Goal: Transaction & Acquisition: Purchase product/service

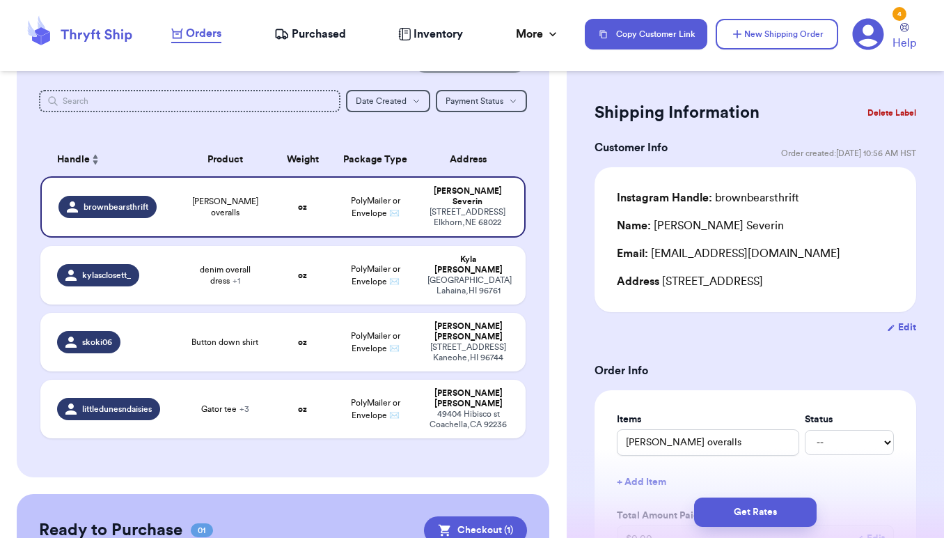
scroll to position [70, 0]
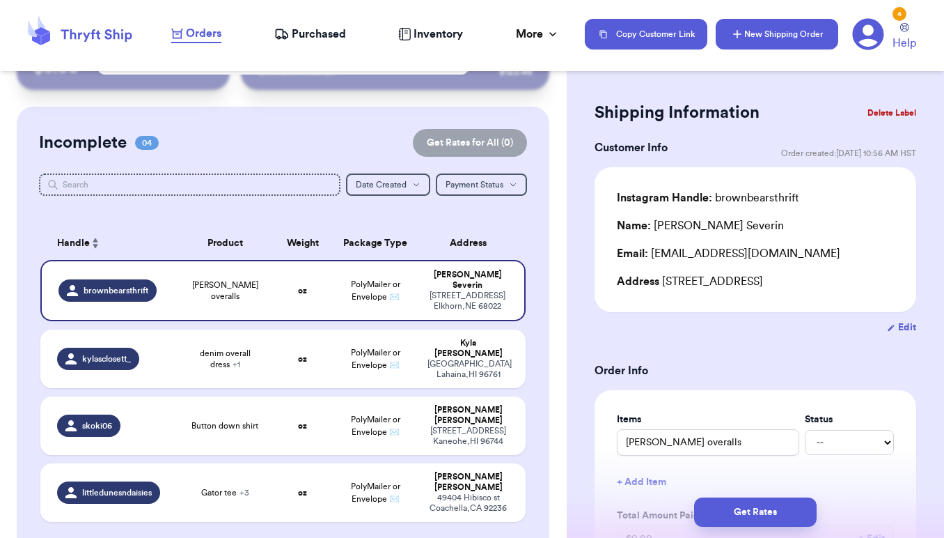
click at [759, 36] on button "New Shipping Order" at bounding box center [777, 34] width 123 height 31
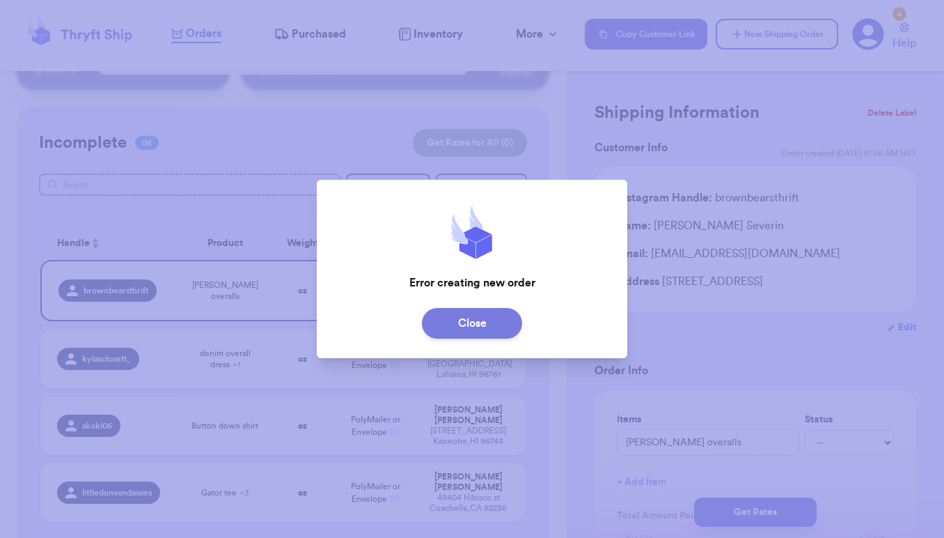
click at [490, 316] on button "Close" at bounding box center [472, 323] width 100 height 31
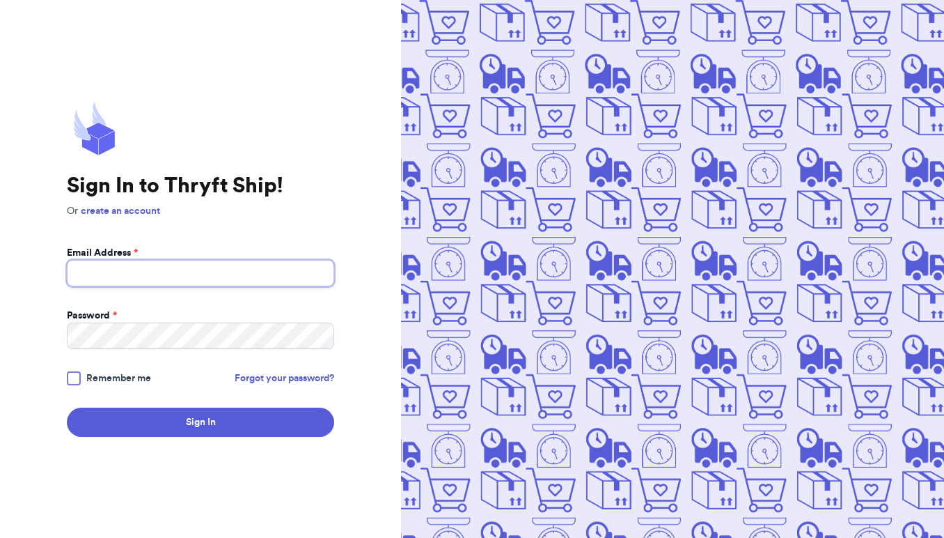
type input "nostevens3@gmail.com"
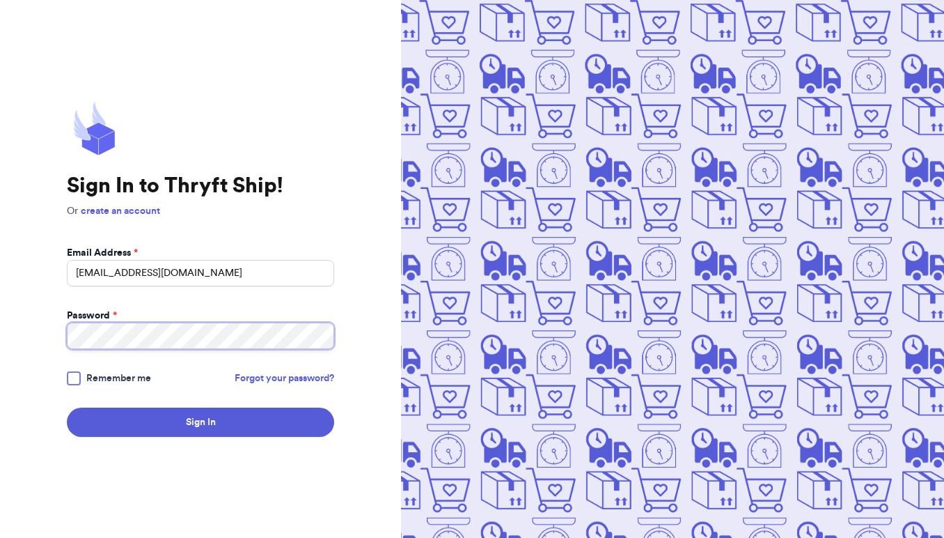
click at [201, 422] on button "Sign In" at bounding box center [200, 421] width 267 height 29
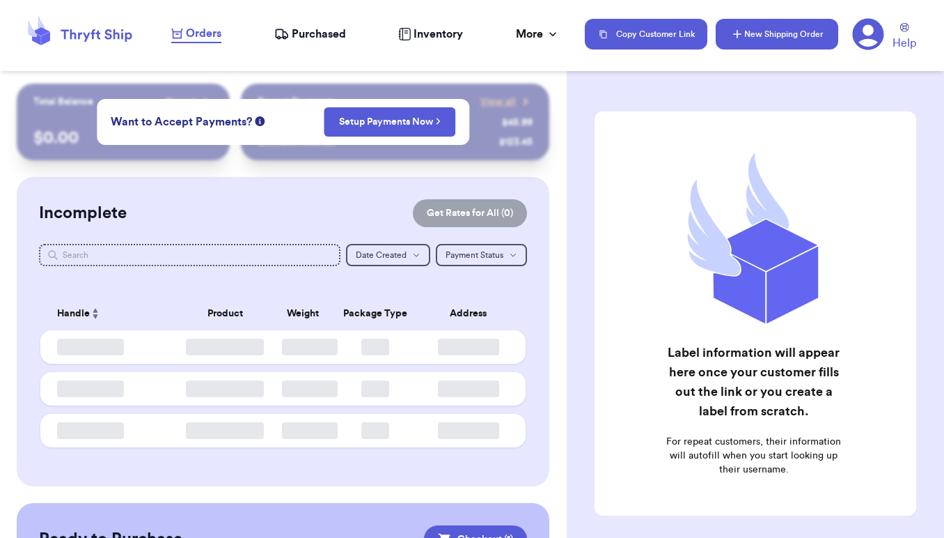
checkbox input "true"
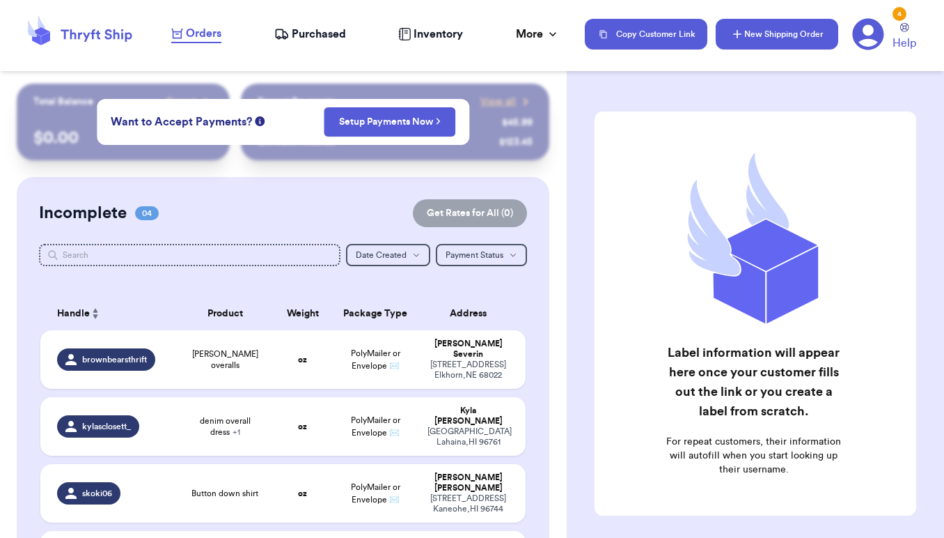
click at [778, 37] on button "New Shipping Order" at bounding box center [777, 34] width 123 height 31
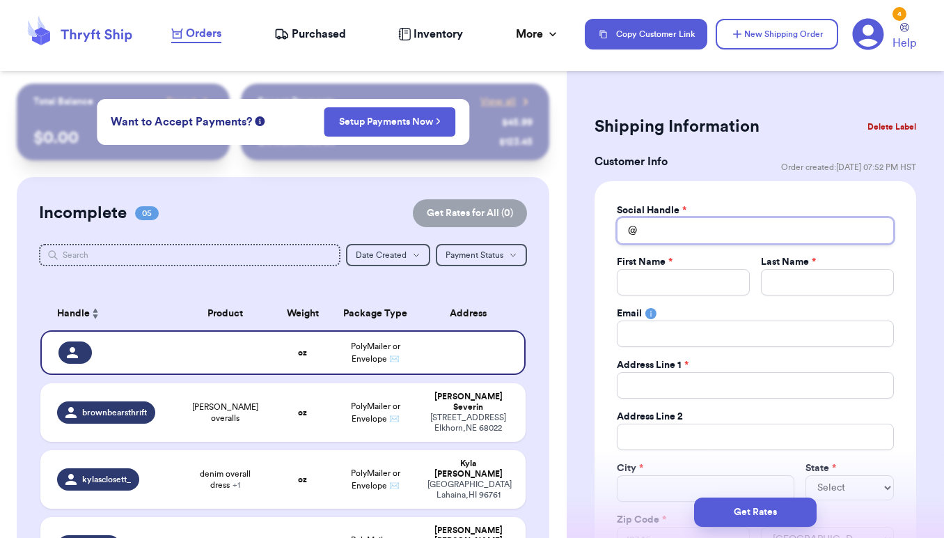
click at [661, 221] on input "Total Amount Paid" at bounding box center [755, 230] width 277 height 26
type input "r"
type input "ro"
type input "roo"
type input "root"
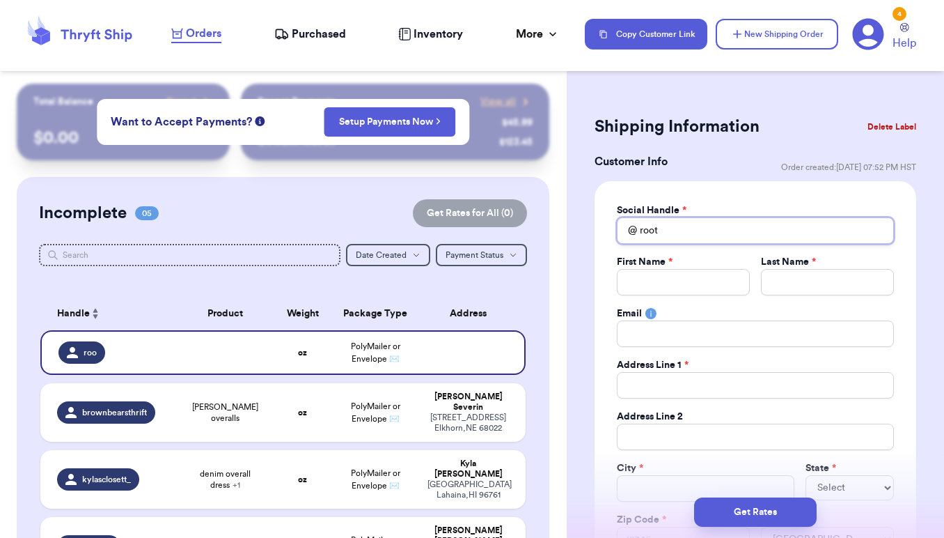
type input "roote"
type input "rooted"
type input "rootedi"
type input "rootedin"
type input "rootedinj"
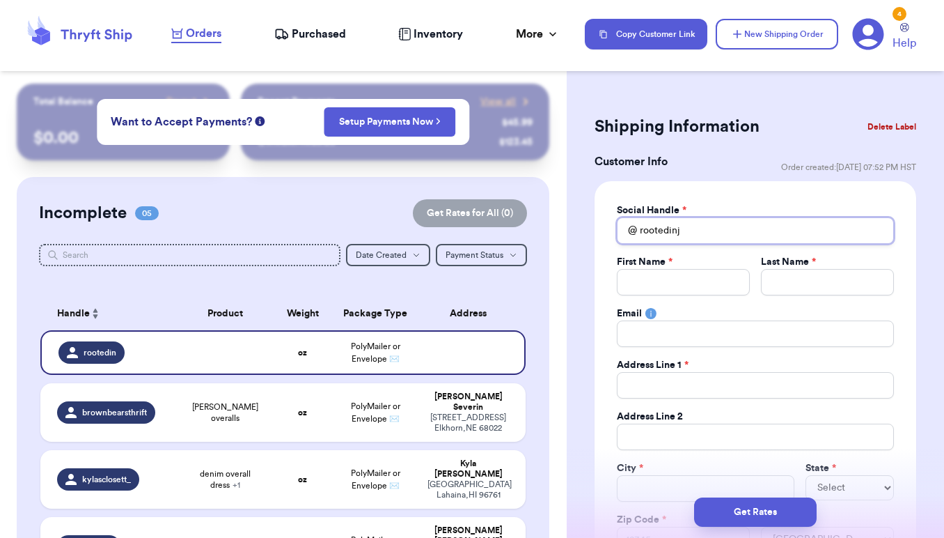
type input "rootedinjo"
type input "rootedinjoy"
type input "rootedinjoyb"
type input "rootedinjoybo"
type input "rootedinjoybou"
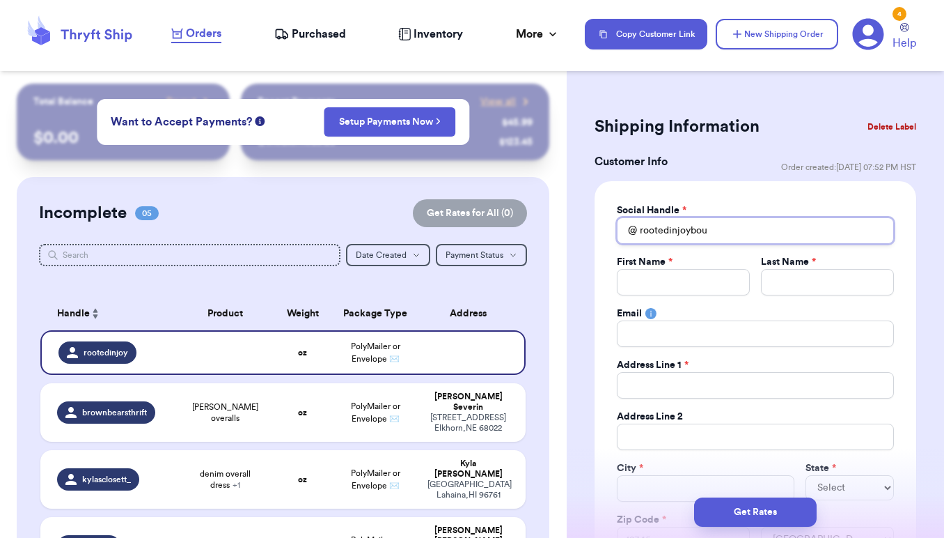
type input "rootedinjoybout"
type input "rootedinjoybouti"
type input "rootedinjoyboutiq"
type input "rootedinjoyboutiqu"
type input "rootedinjoyboutique"
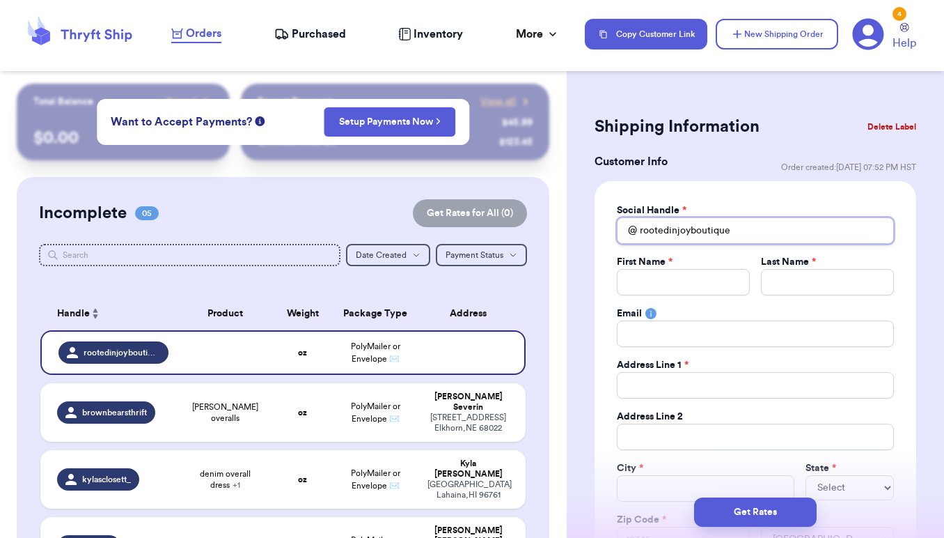
type input "rootedinjoyboutique"
type input "R"
type input "Ro"
type input "Roo"
type input "Root"
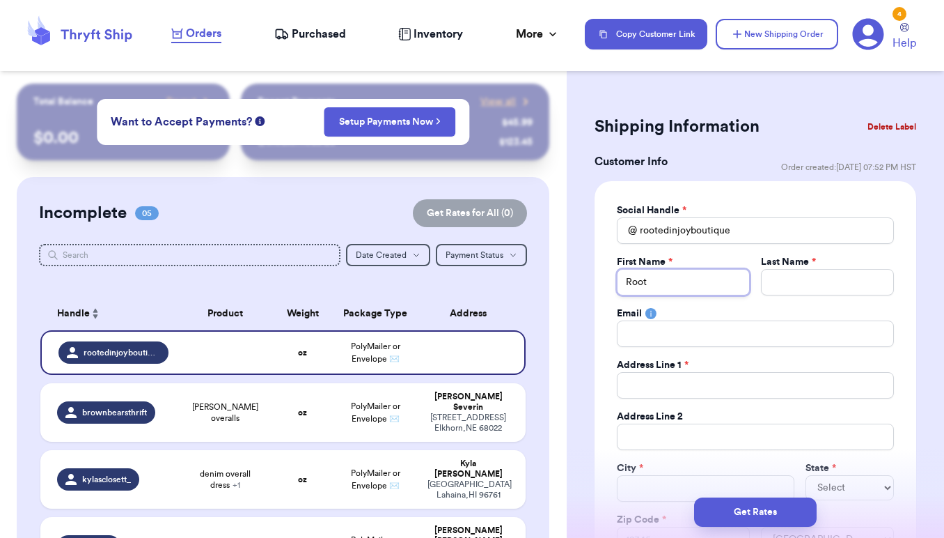
type input "Roote"
type input "Rooted"
type input "J"
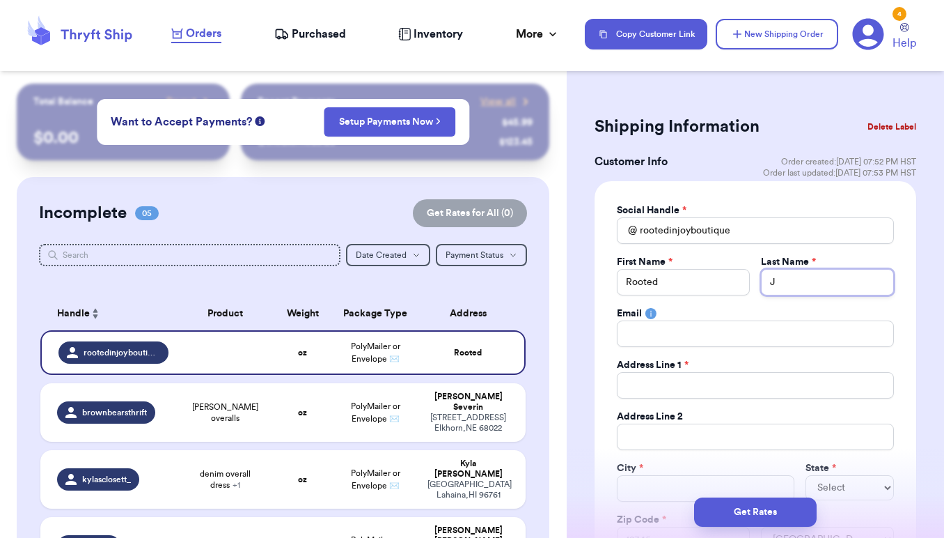
type input "Jo"
type input "Joy"
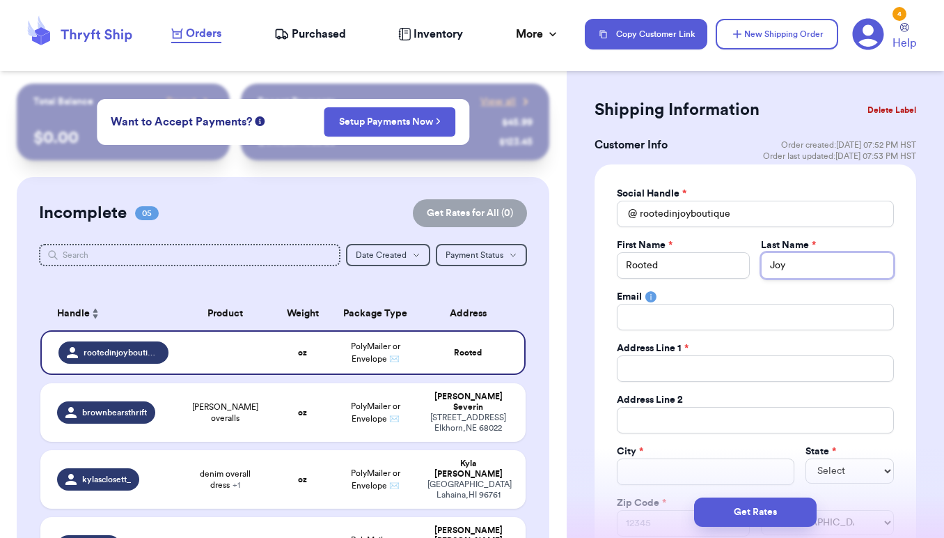
scroll to position [19, 0]
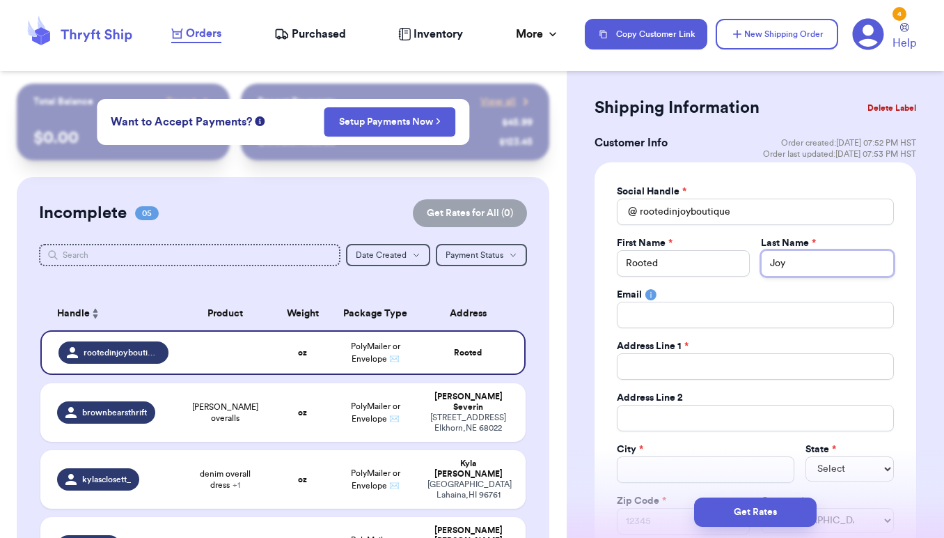
type input "Joy"
click at [670, 364] on input "Total Amount Paid" at bounding box center [755, 366] width 277 height 26
type input "1"
type input "12"
type input "120"
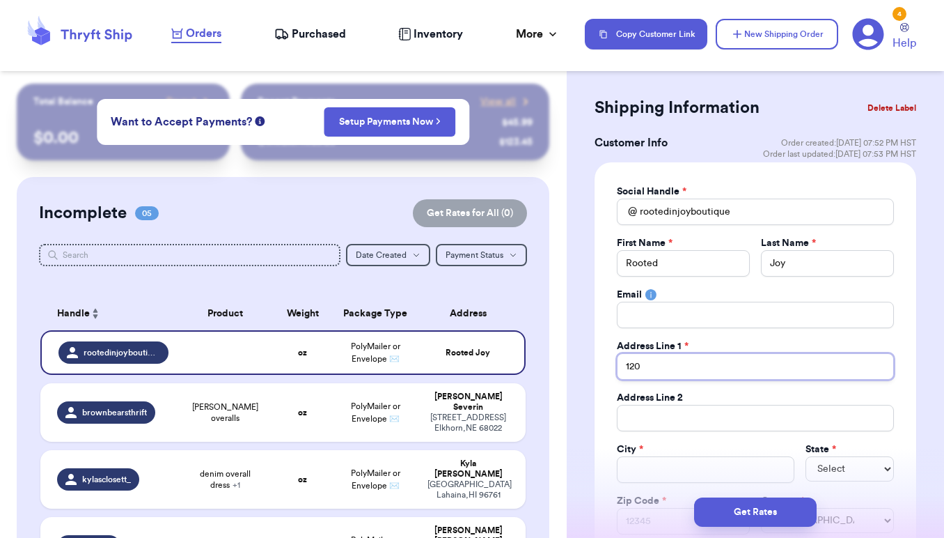
type input "1208"
type input "1208 G"
type input "1208 Gr"
type input "1208 Gra"
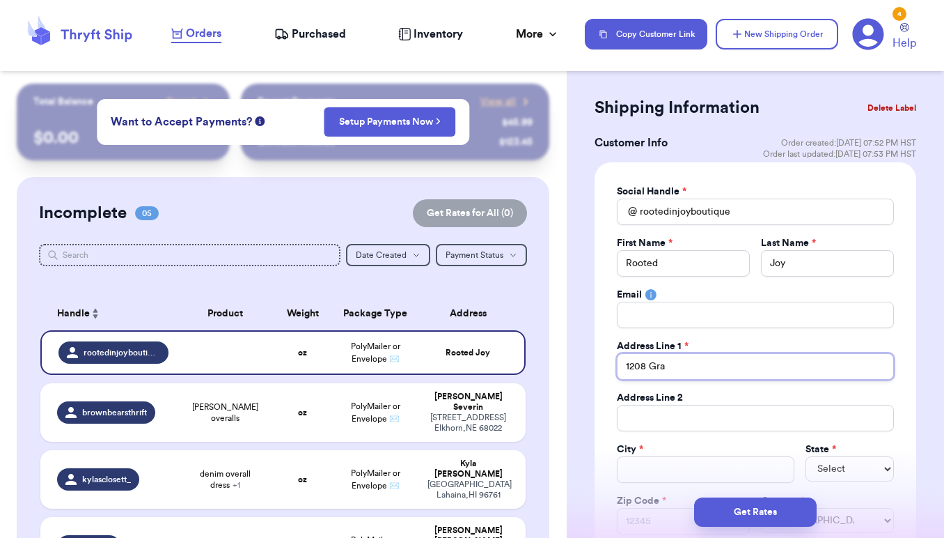
type input "1208 Gran"
type input "1208 Grani"
type input "1208 Granit"
type input "1208 Granite"
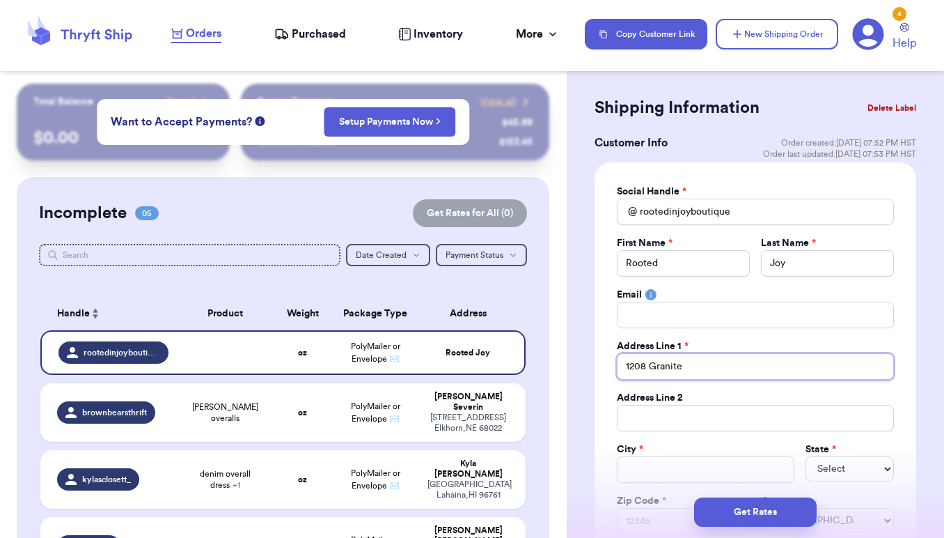
type input "1208 Granite S"
type input "1208 Granite St"
type input "1208 Granite Sta"
type input "1208 Granite Stat"
type input "1208 Granite Stati"
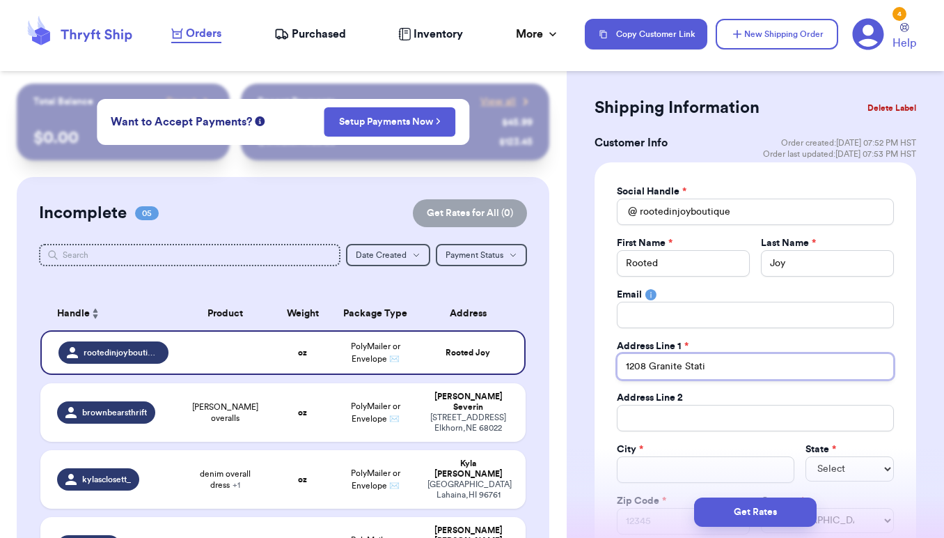
type input "1208 Granite Statio"
type input "1208 Granite Station"
type input "1208 Granite Station R"
type input "1208 Granite Station Rd"
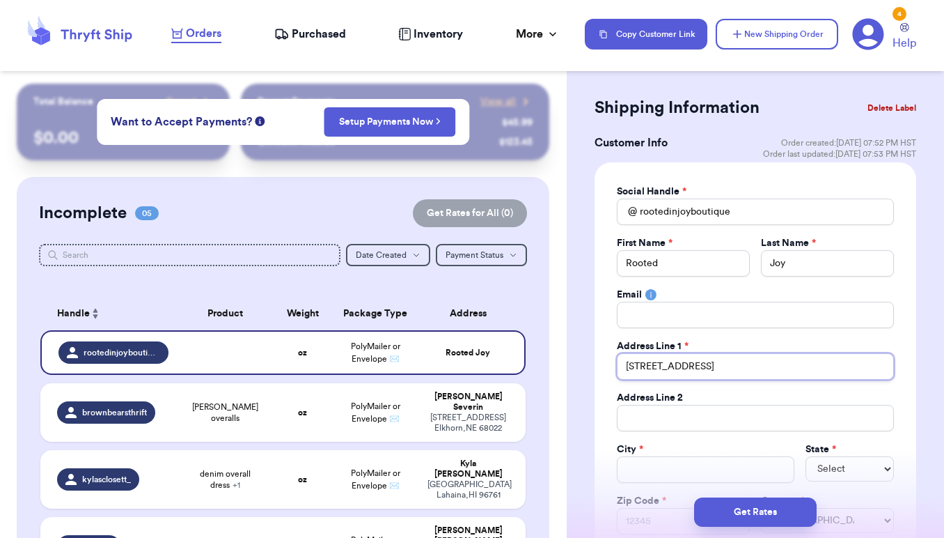
type input "1208 Granite Station Rd"
type input "G"
type input "Ge"
type input "Get"
type input "Gett"
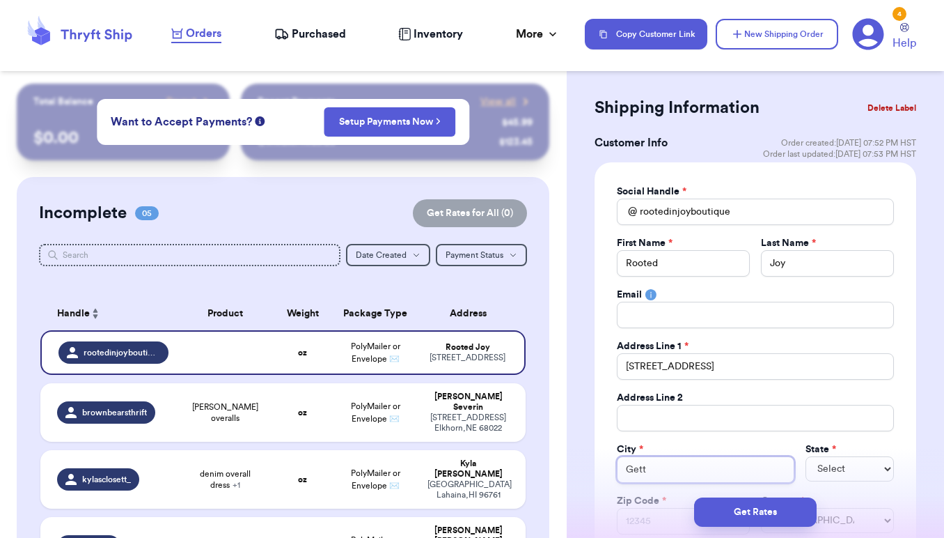
type input "Getty"
type input "Gettys"
type input "Gettysb"
type input "Gettysbu"
type input "Gettysbur"
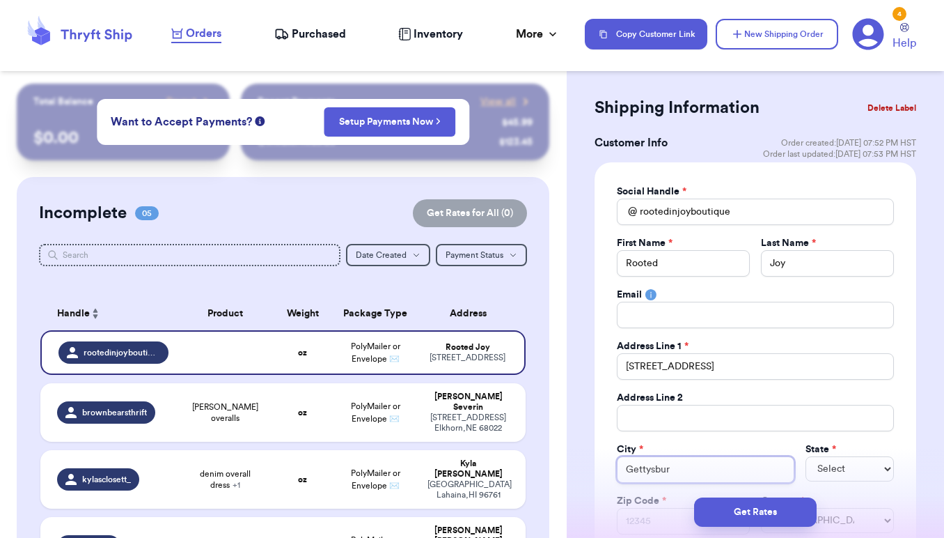
type input "Gettysburg"
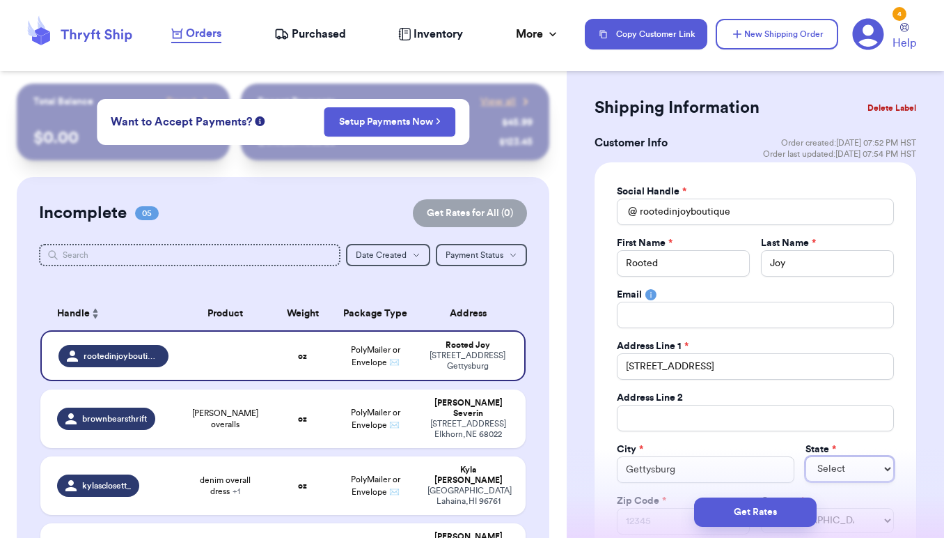
select select "PA"
type input "1"
type input "17"
type input "173"
type input "1732"
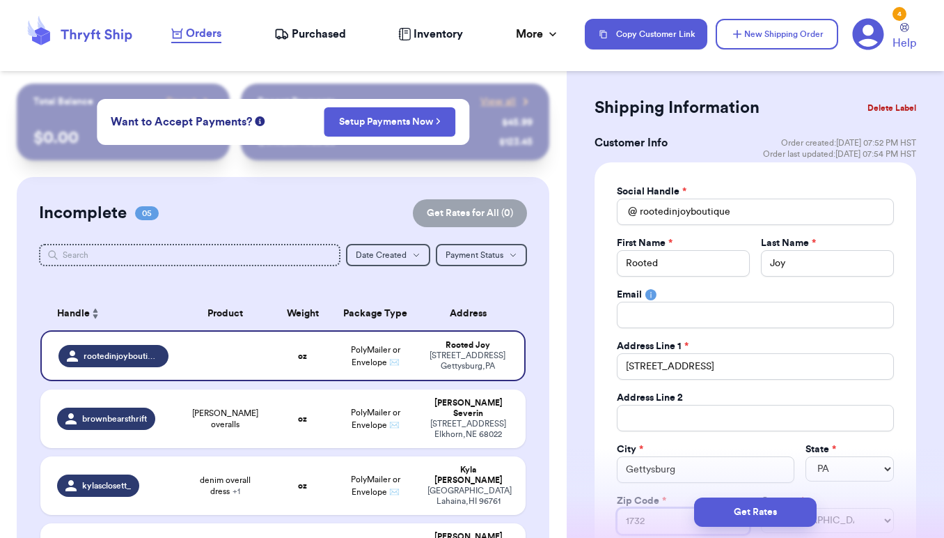
type input "17325"
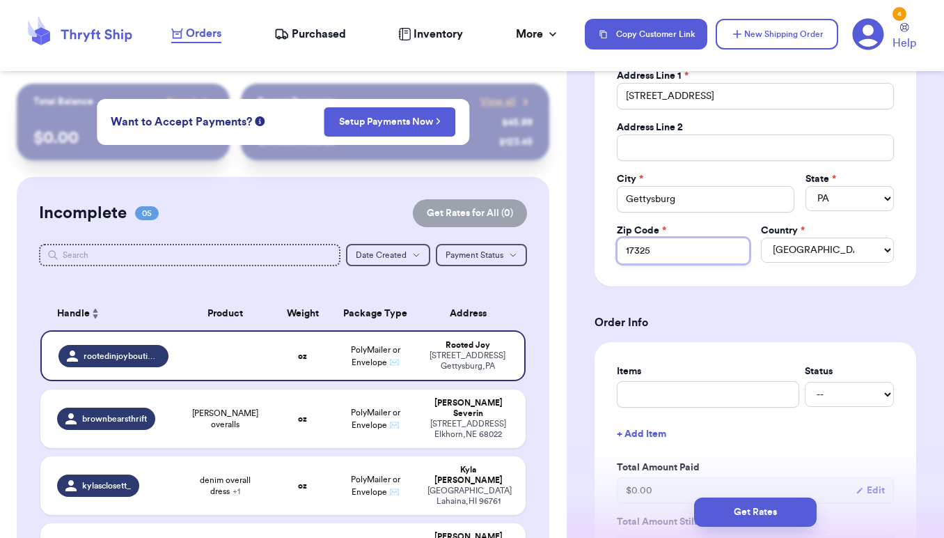
scroll to position [320, 0]
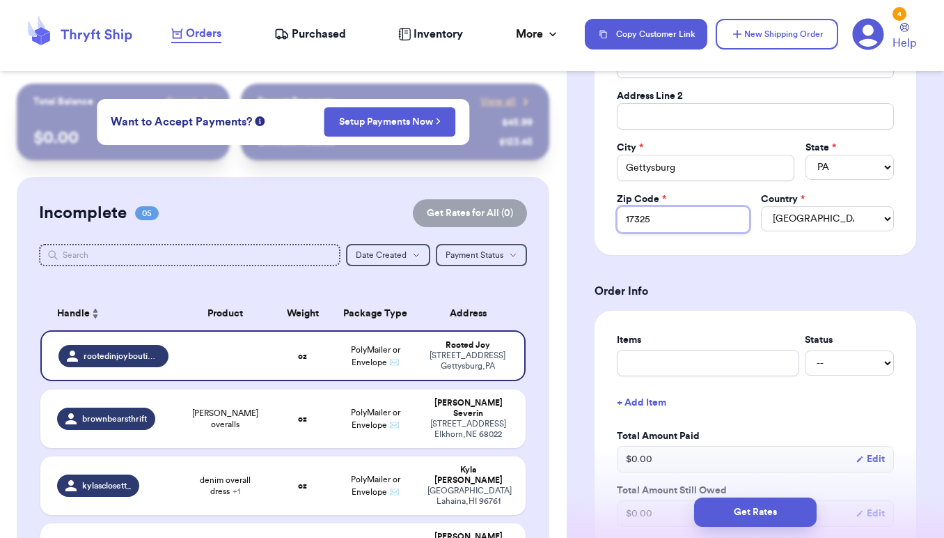
type input "17325"
click at [722, 362] on input "text" at bounding box center [708, 363] width 182 height 26
type input "O"
type input "ON"
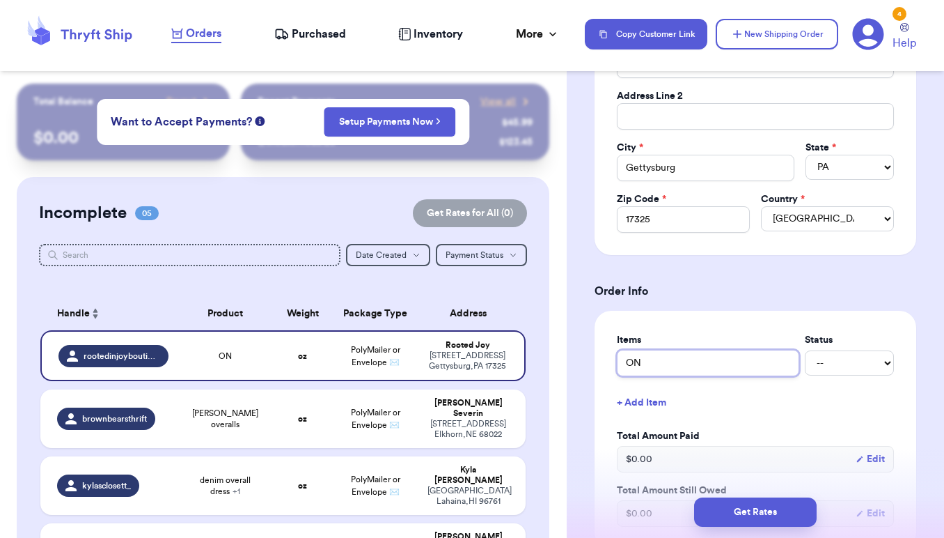
type input "ON B"
type input "ON Bl"
type input "ON Bla"
type input "ON Blac"
type input "ON Black"
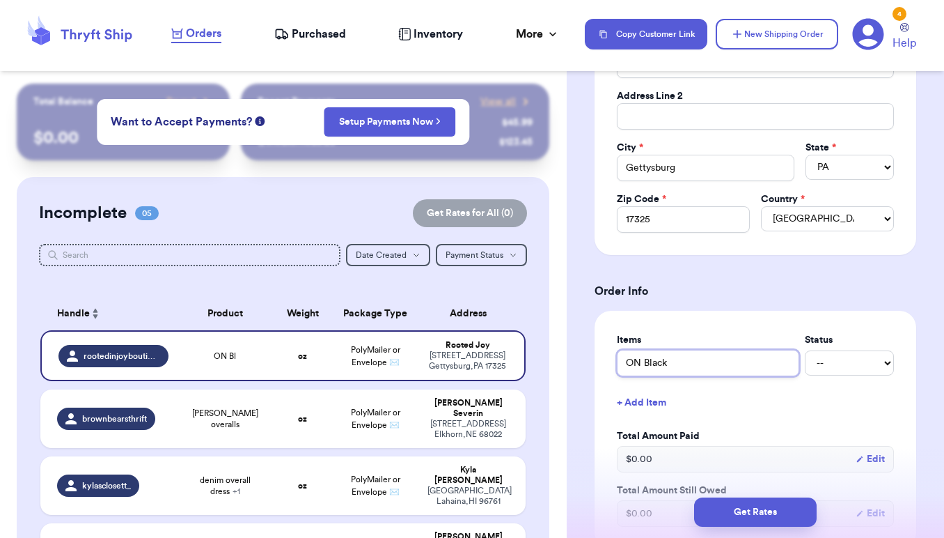
type input "ON Black"
type input "ON Black M"
type input "ON Black Ma"
type input "ON Black Mac"
type input "ON Black Maci"
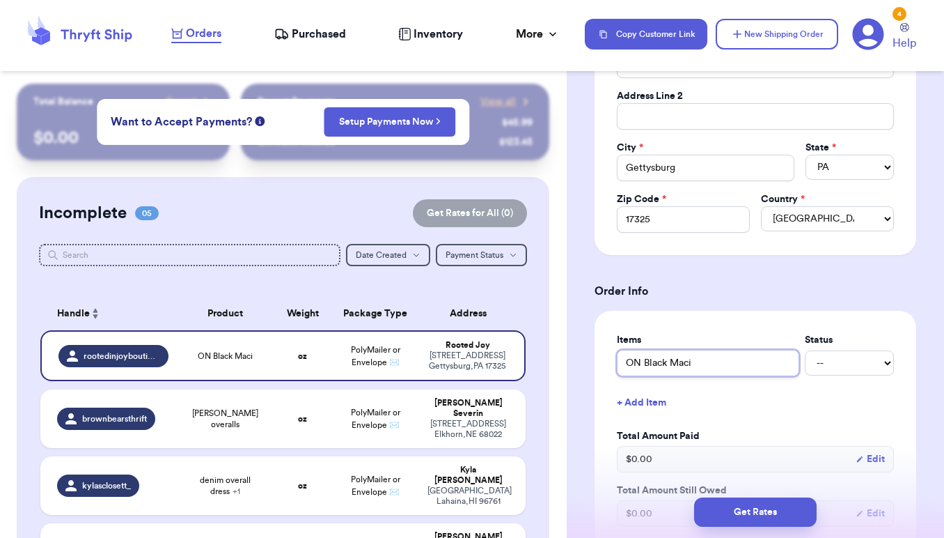
type input "ON Black Mac"
type input "ON Black Ma"
type input "ON Black Max"
type input "ON Black Maxi"
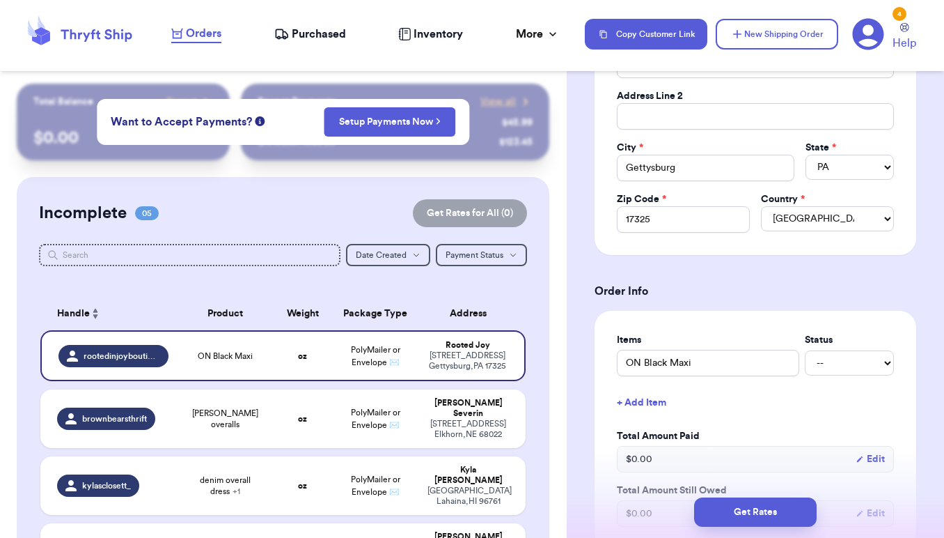
click at [653, 397] on button "+ Add Item" at bounding box center [756, 402] width 288 height 31
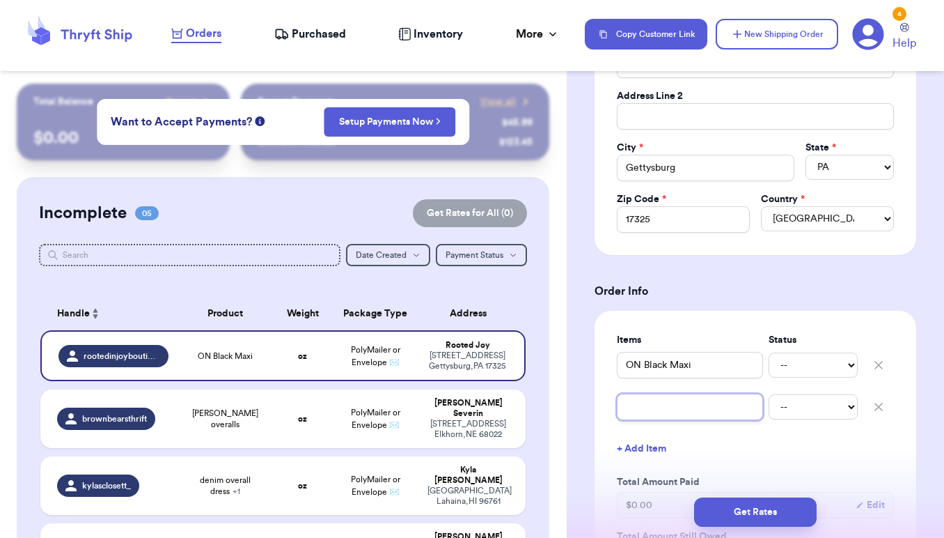
click at [659, 407] on input "text" at bounding box center [690, 407] width 146 height 26
type input "A"
type input "AE"
type input "AE V"
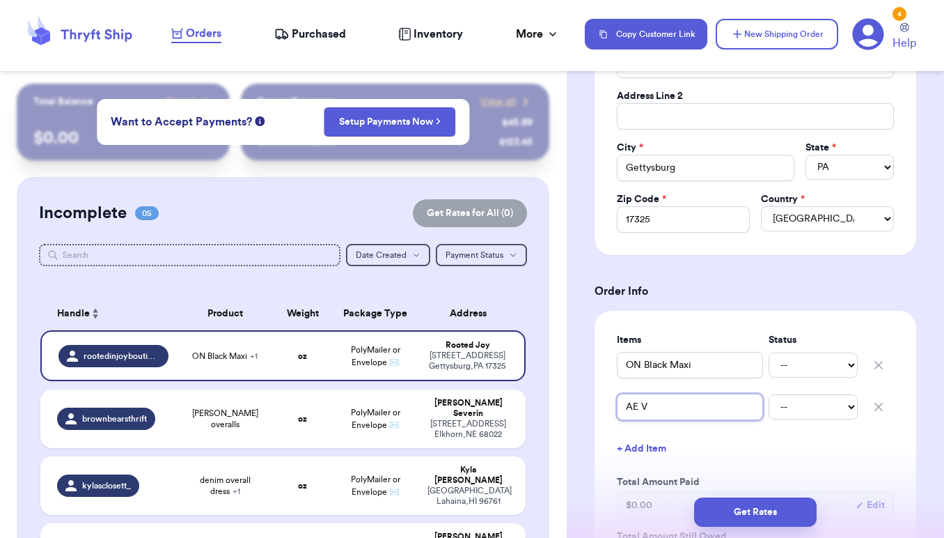
type input "AE"
type input "AE C"
type input "AE Co"
type input "AE Cor"
click at [765, 442] on button "+ Add Item" at bounding box center [756, 448] width 288 height 31
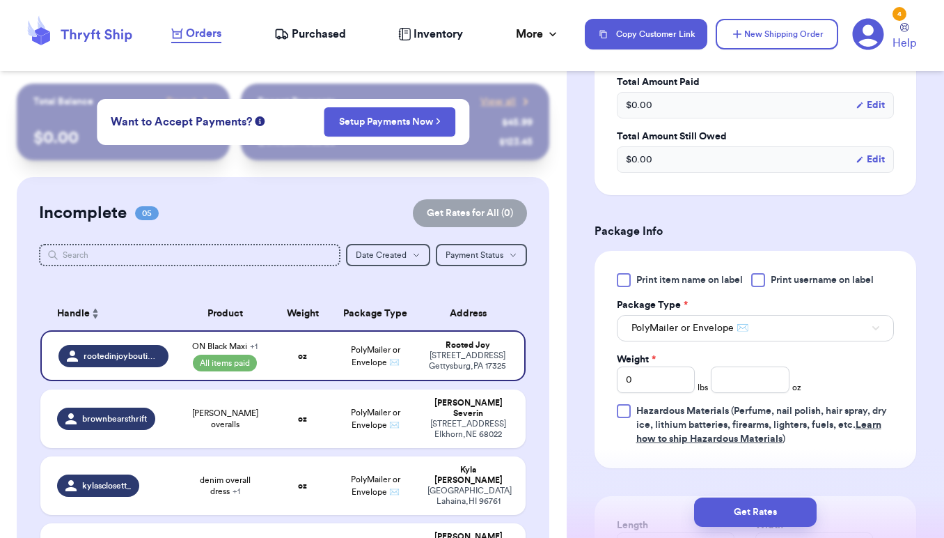
scroll to position [780, 0]
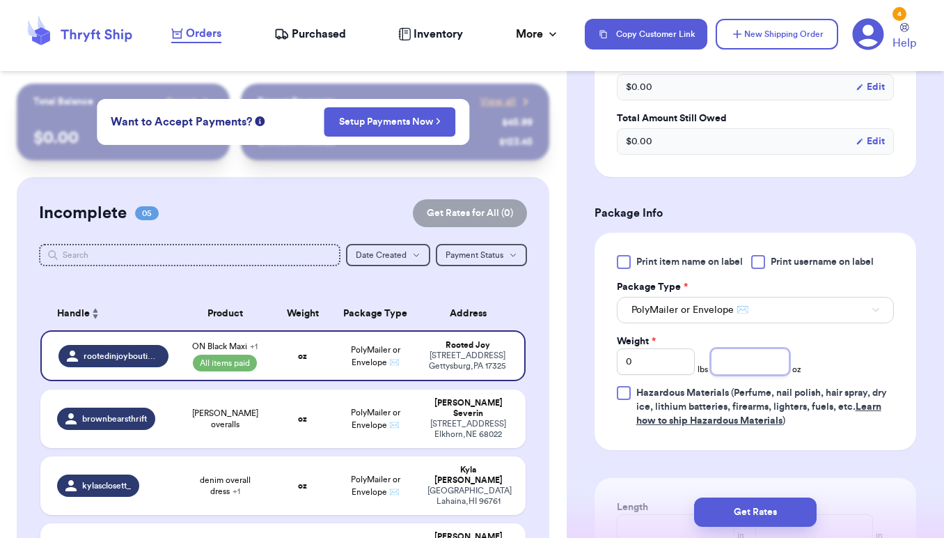
click at [730, 357] on input "number" at bounding box center [750, 361] width 79 height 26
click at [827, 342] on div "Print item name on label Print username on label Package Type * PolyMailer or E…" at bounding box center [755, 341] width 277 height 173
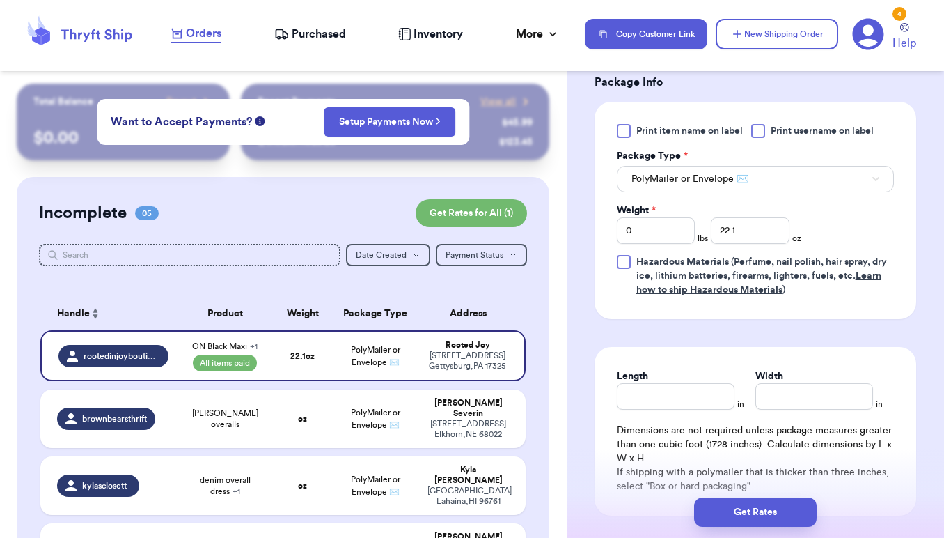
scroll to position [931, 0]
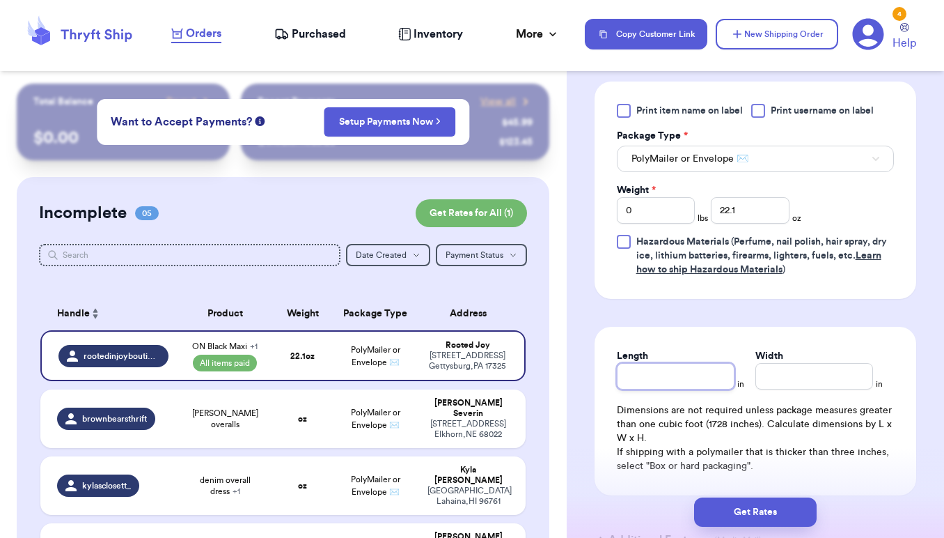
click at [701, 380] on input "Length" at bounding box center [676, 376] width 118 height 26
click at [818, 380] on input "Width *" at bounding box center [815, 376] width 118 height 26
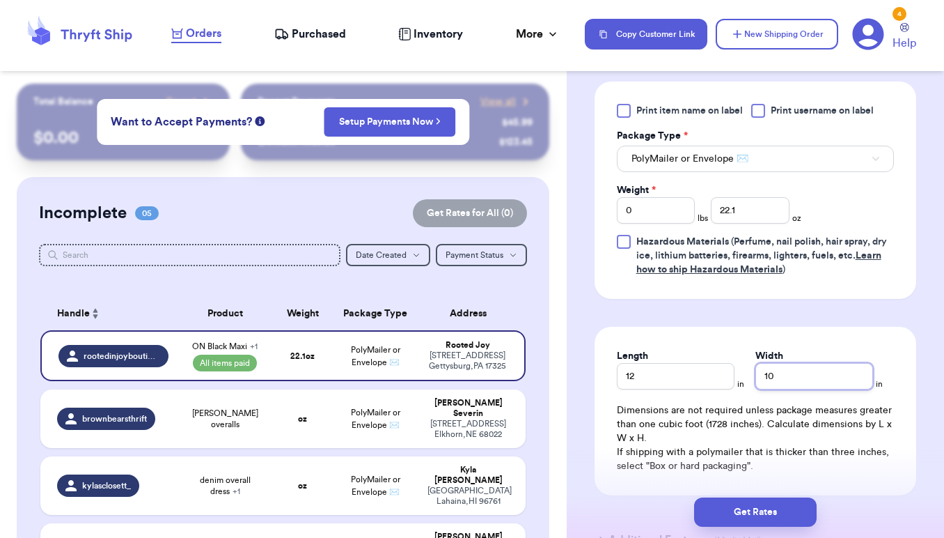
scroll to position [681, 0]
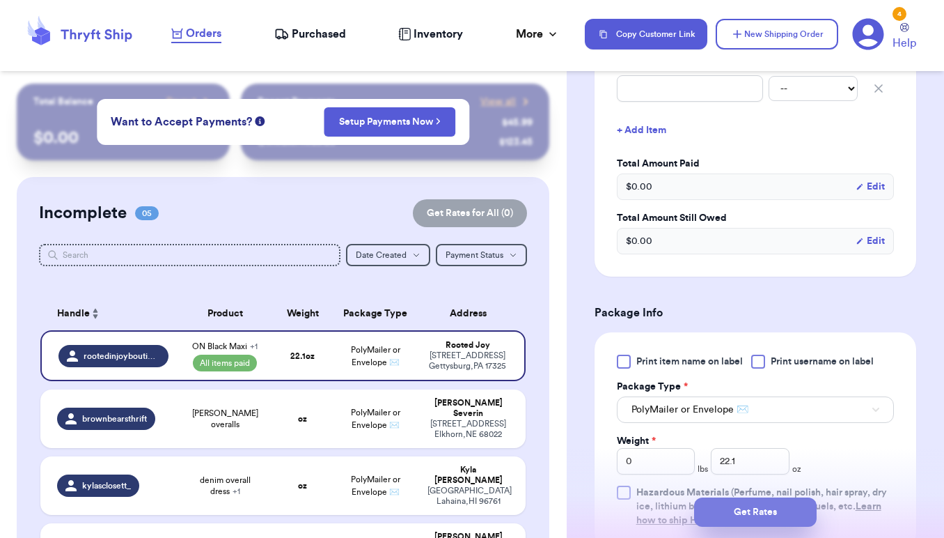
click at [756, 521] on button "Get Rates" at bounding box center [755, 511] width 123 height 29
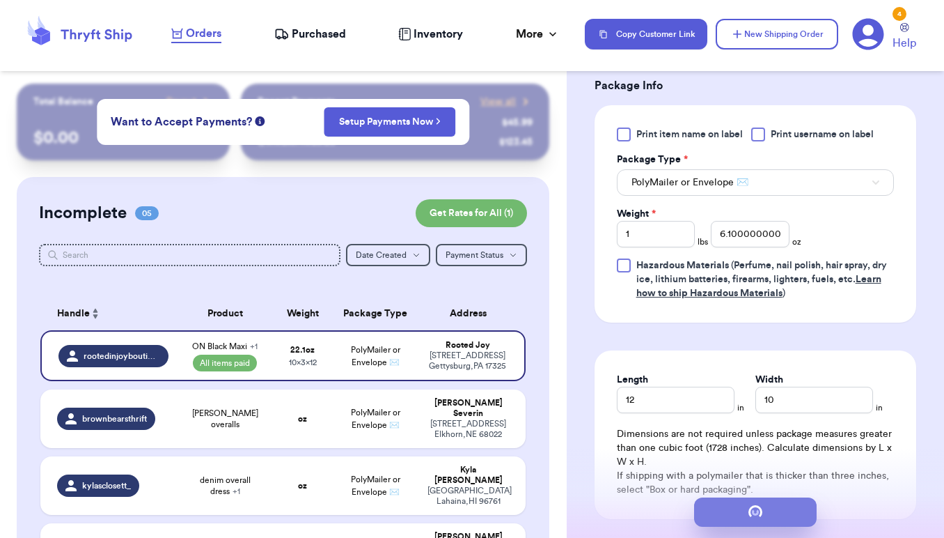
scroll to position [0, 0]
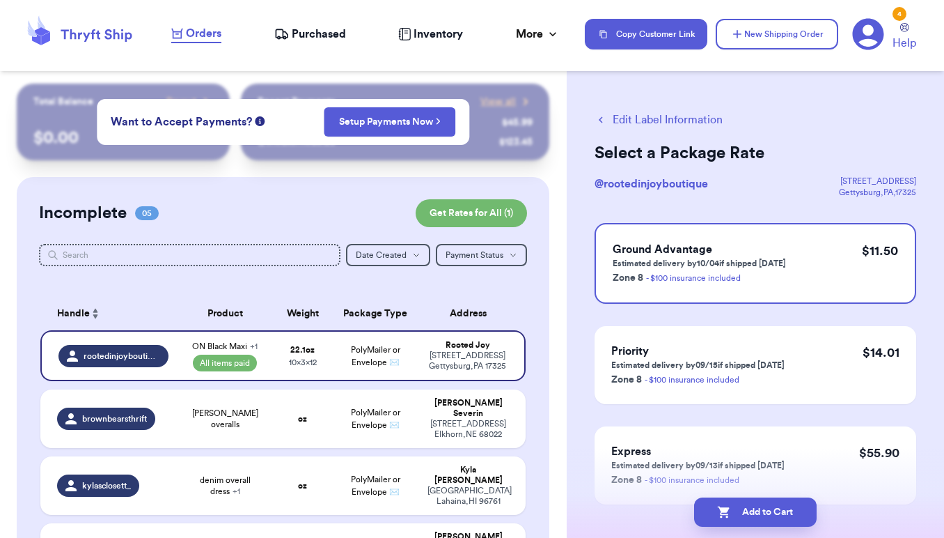
click at [634, 124] on button "Edit Label Information" at bounding box center [659, 119] width 128 height 17
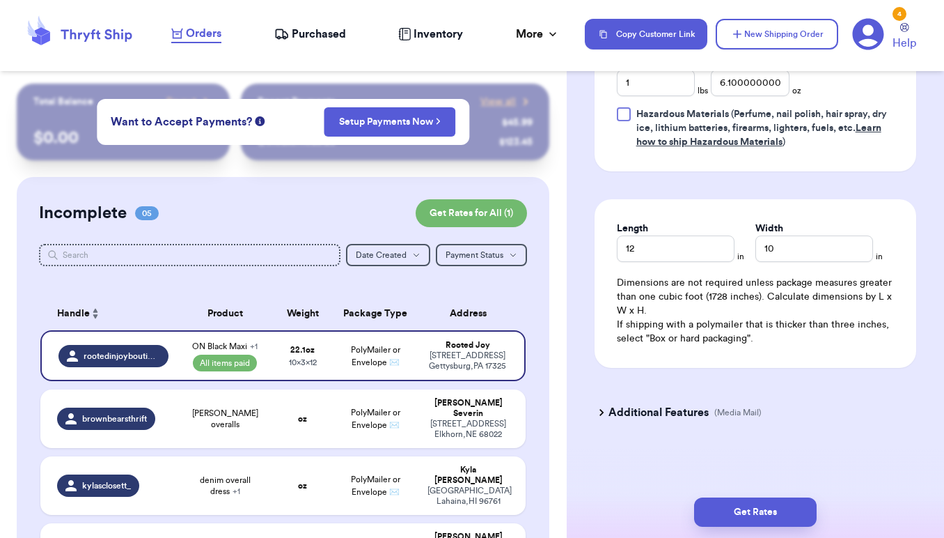
scroll to position [812, 0]
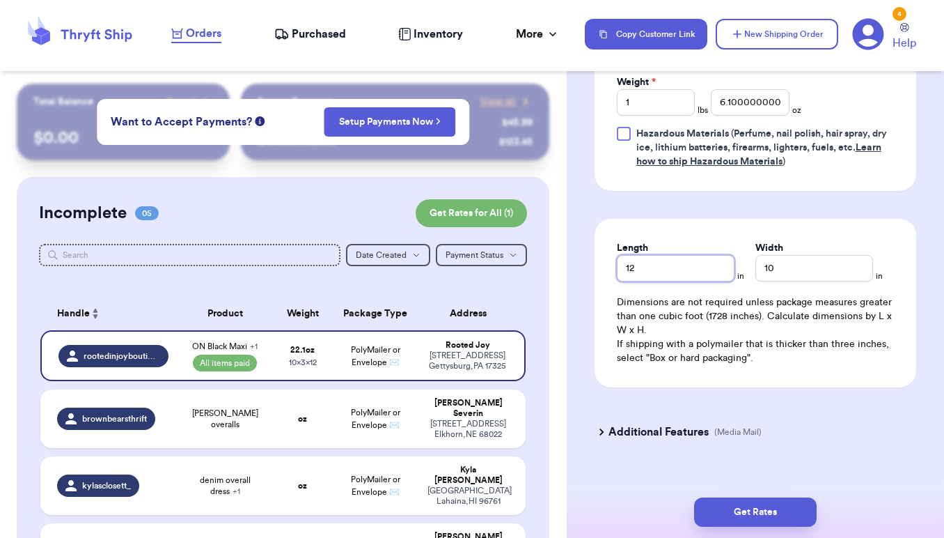
click at [685, 274] on input "12" at bounding box center [676, 268] width 118 height 26
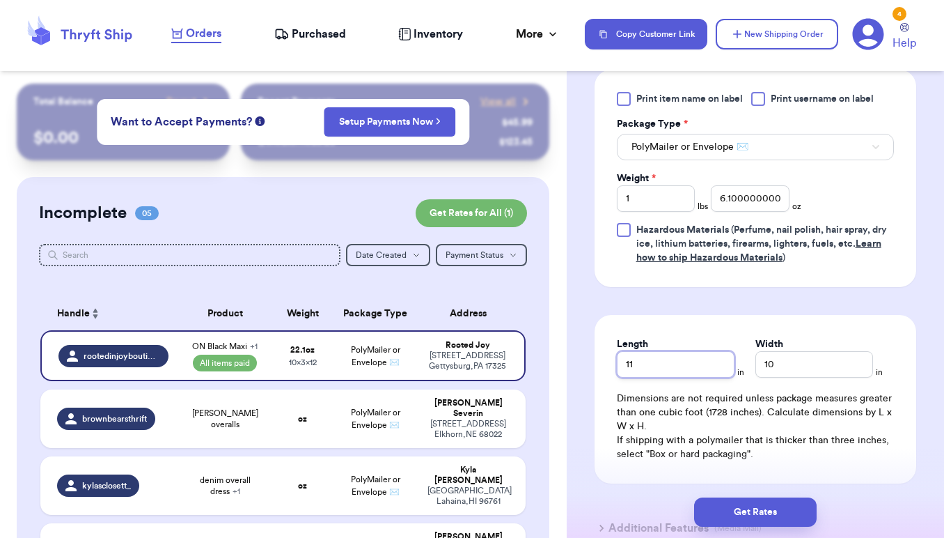
scroll to position [696, 0]
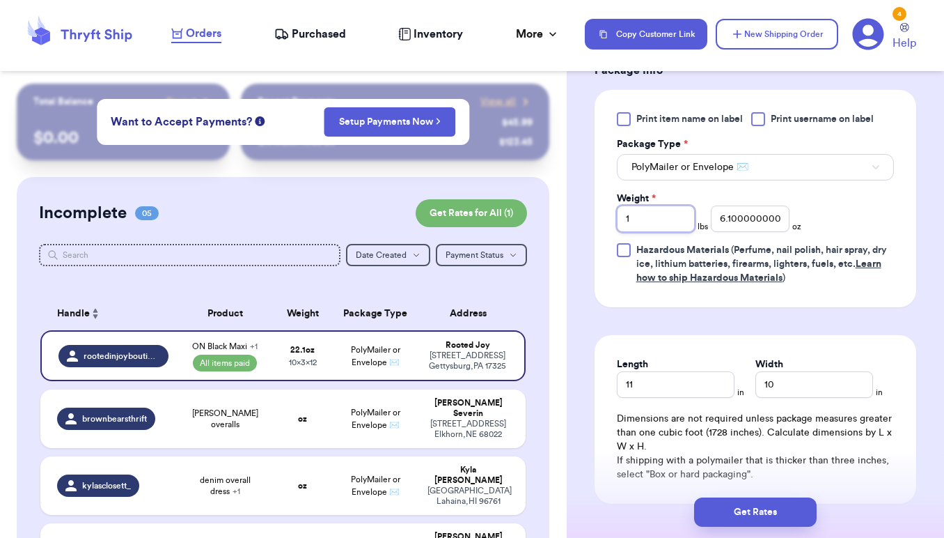
click at [653, 221] on input "1" at bounding box center [656, 218] width 79 height 26
click at [729, 224] on input "6.100000000000001" at bounding box center [750, 218] width 79 height 26
click at [851, 207] on div "Print item name on label Print username on label Package Type * PolyMailer or E…" at bounding box center [755, 198] width 277 height 173
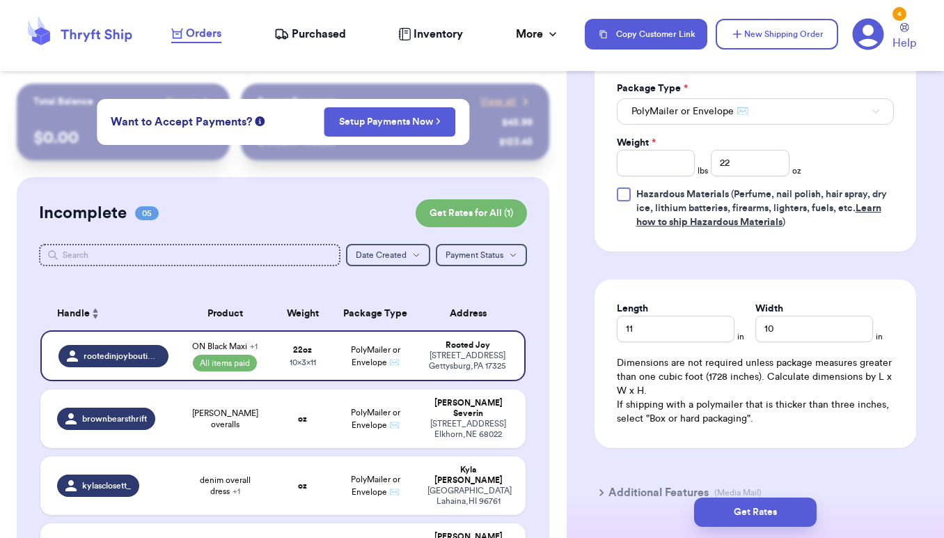
scroll to position [772, 0]
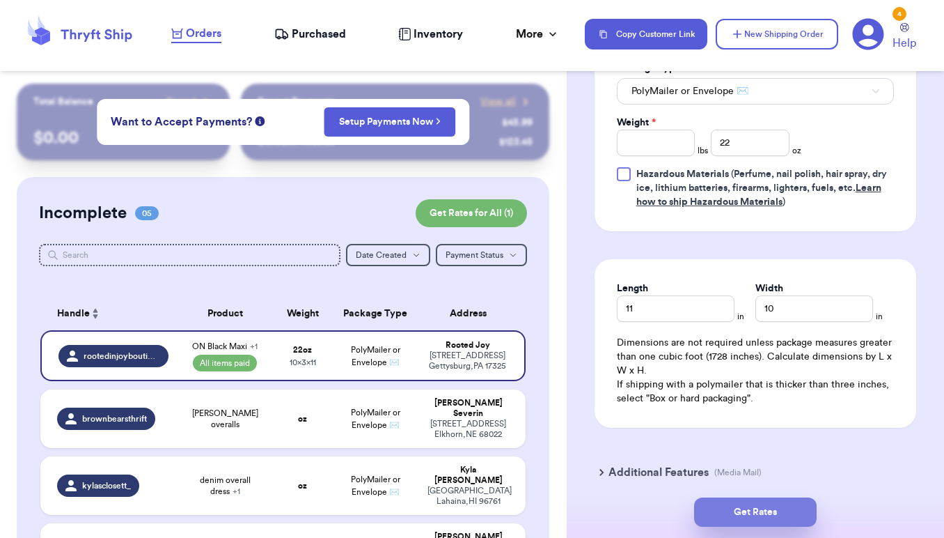
click at [778, 520] on button "Get Rates" at bounding box center [755, 511] width 123 height 29
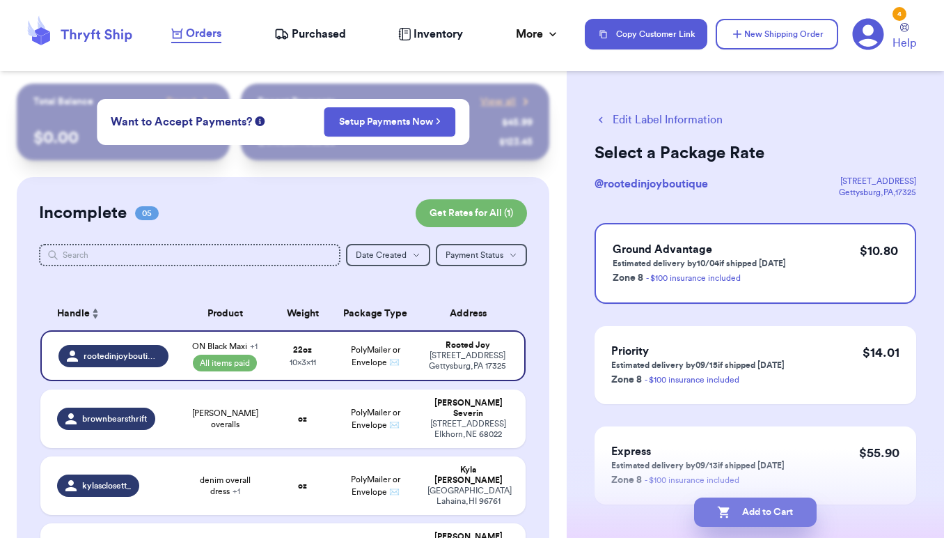
click at [776, 509] on button "Add to Cart" at bounding box center [755, 511] width 123 height 29
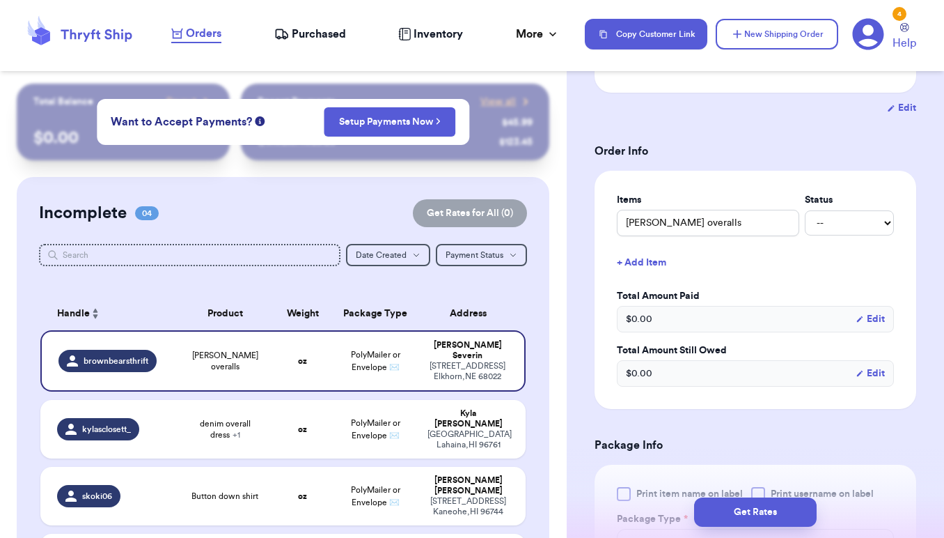
scroll to position [247, 0]
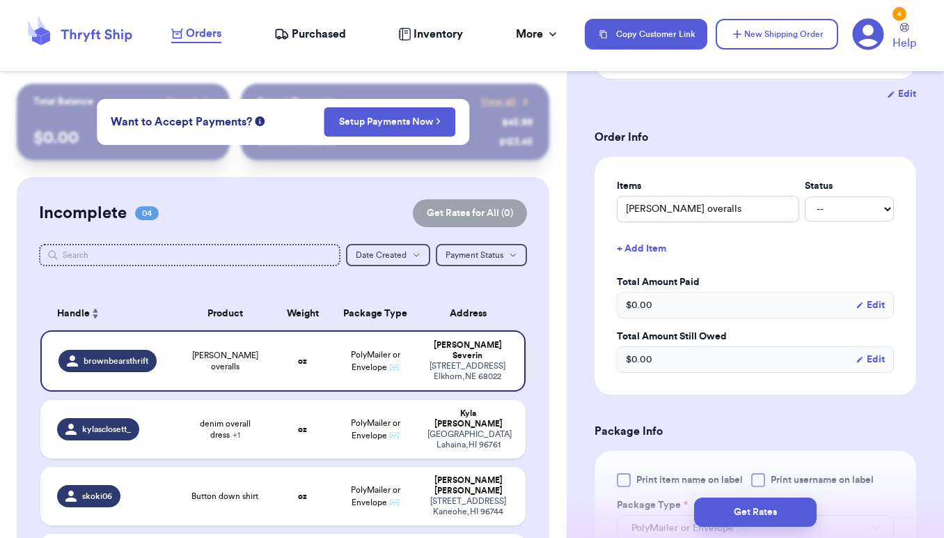
click at [822, 203] on div "Madewell overalls -- Paid Owes" at bounding box center [755, 209] width 277 height 26
click at [786, 264] on button "+ Add Item" at bounding box center [756, 248] width 288 height 31
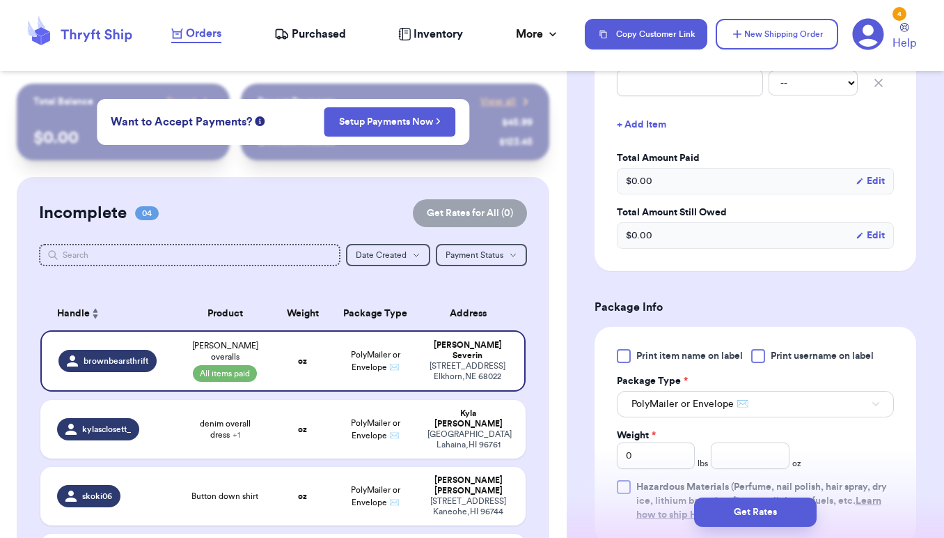
scroll to position [648, 0]
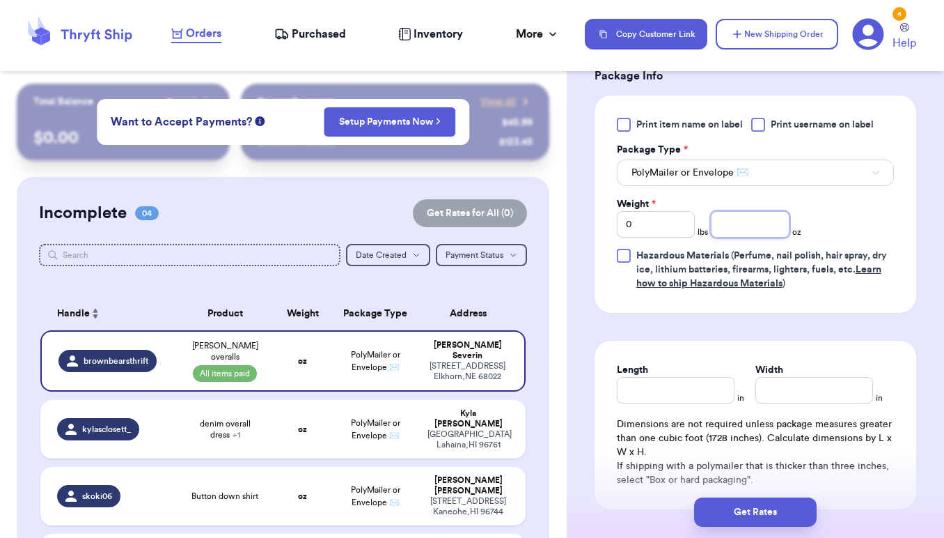
click at [750, 226] on input "number" at bounding box center [750, 224] width 79 height 26
click at [664, 389] on input "Length" at bounding box center [676, 390] width 118 height 26
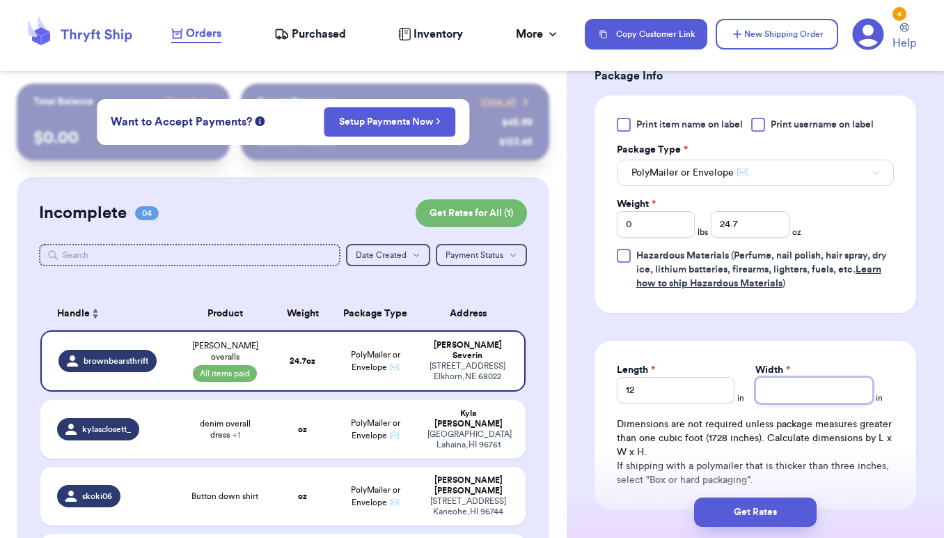
click at [783, 392] on input "Width *" at bounding box center [815, 390] width 118 height 26
click at [846, 342] on form "Shipping Information Delete Label Customer Info Order created: 09/11, 10:56 AM …" at bounding box center [756, 22] width 322 height 1119
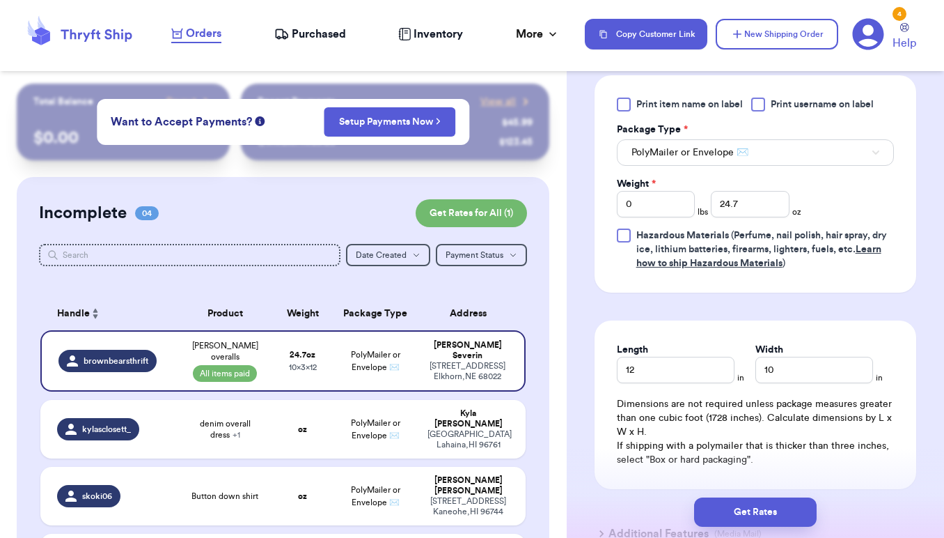
scroll to position [678, 0]
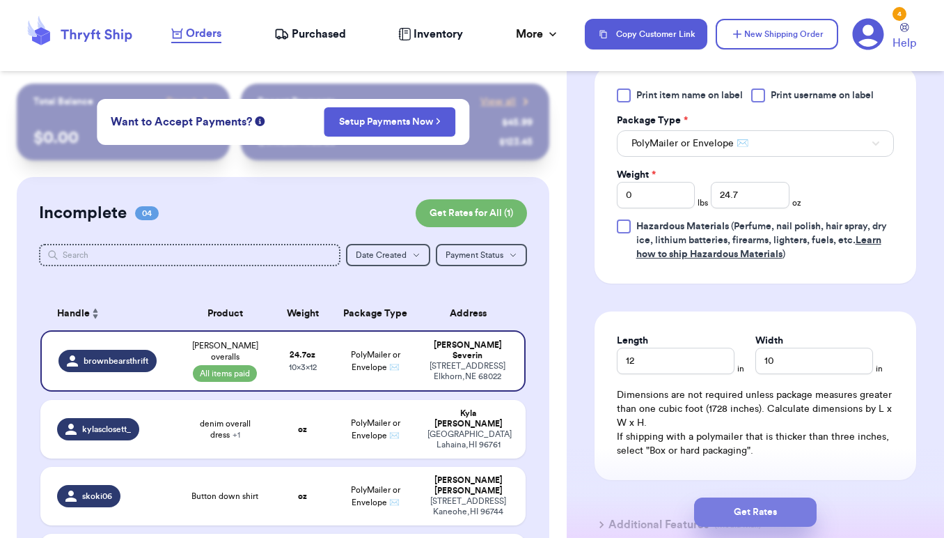
click at [775, 520] on button "Get Rates" at bounding box center [755, 511] width 123 height 29
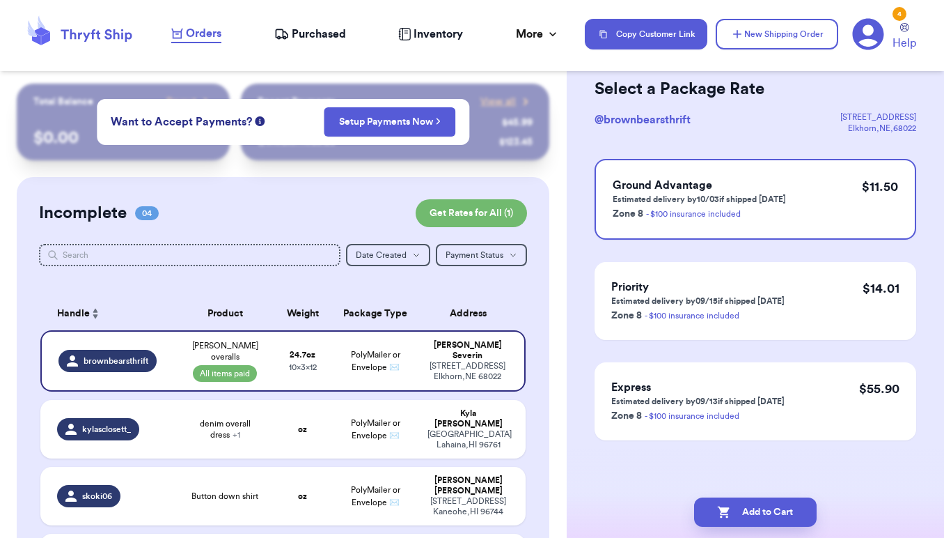
scroll to position [0, 0]
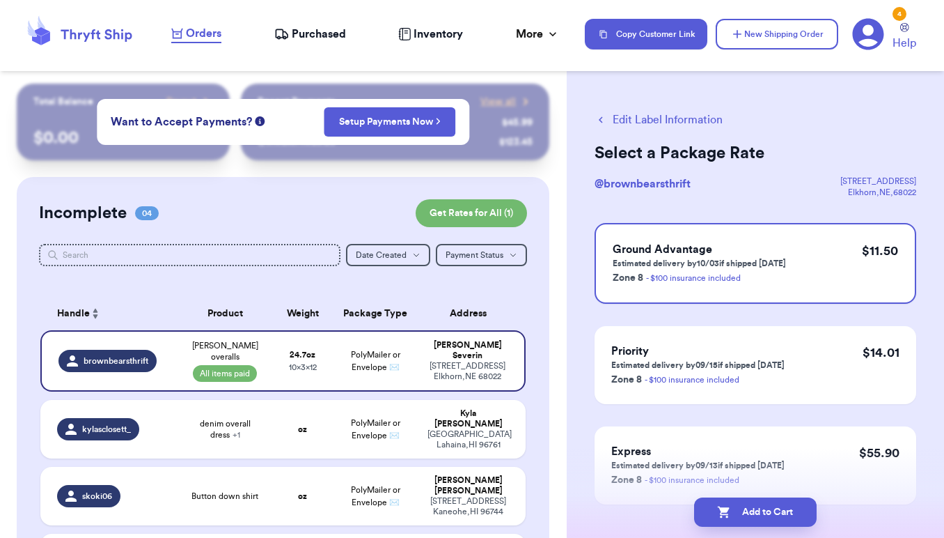
click at [607, 116] on button "Edit Label Information" at bounding box center [659, 119] width 128 height 17
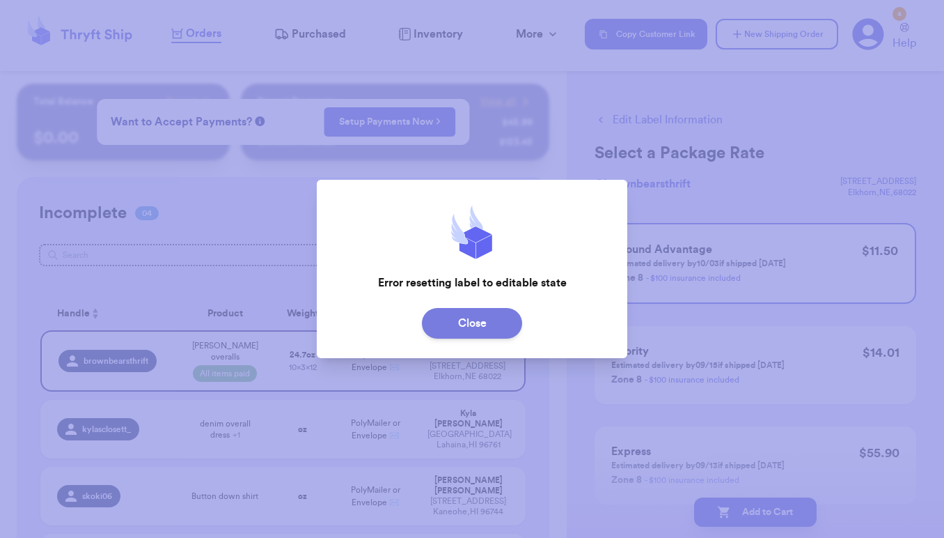
click at [497, 331] on button "Close" at bounding box center [472, 323] width 100 height 31
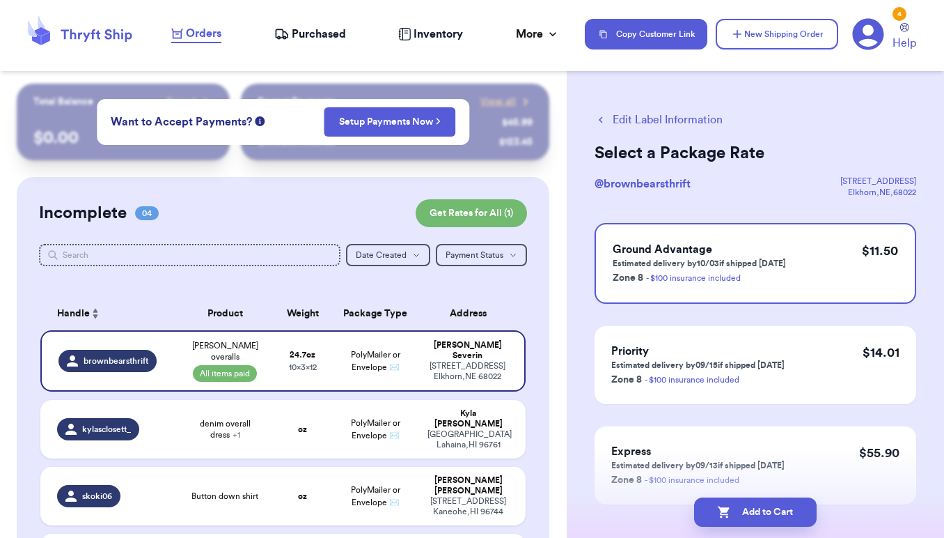
click at [612, 123] on button "Edit Label Information" at bounding box center [659, 119] width 128 height 17
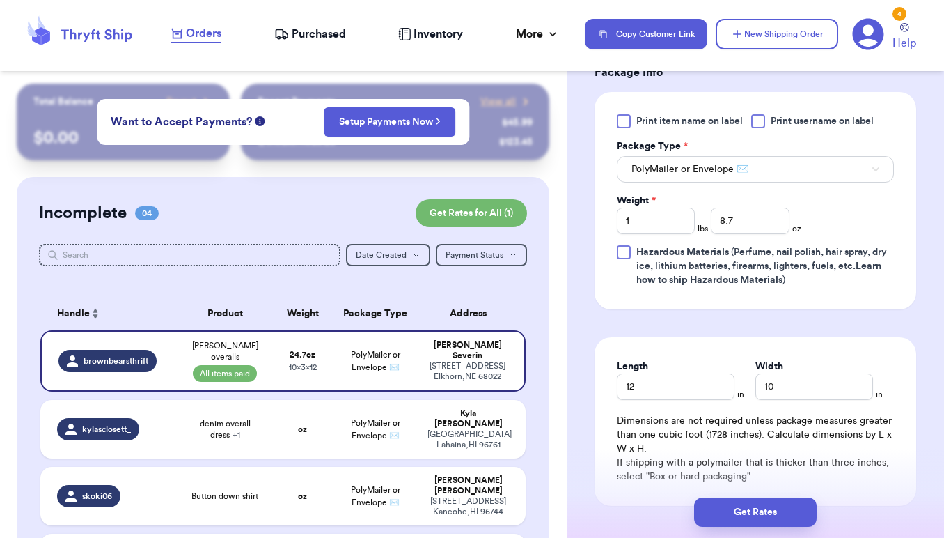
scroll to position [663, 0]
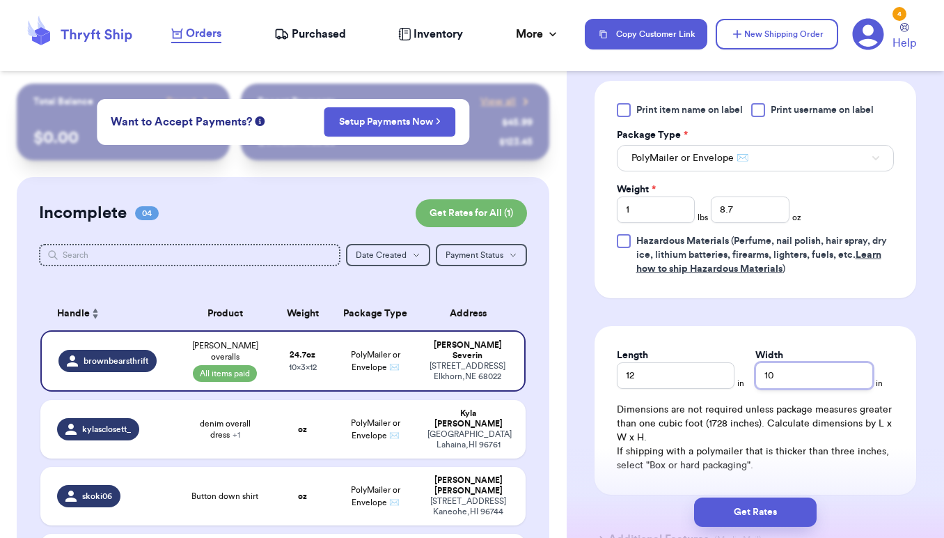
click at [800, 376] on input "10" at bounding box center [815, 375] width 118 height 26
click at [749, 209] on input "8.7" at bounding box center [750, 209] width 79 height 26
click at [768, 318] on form "Shipping Information Delete Label Customer Info Order created: 09/11, 10:56 AM …" at bounding box center [756, 7] width 322 height 1119
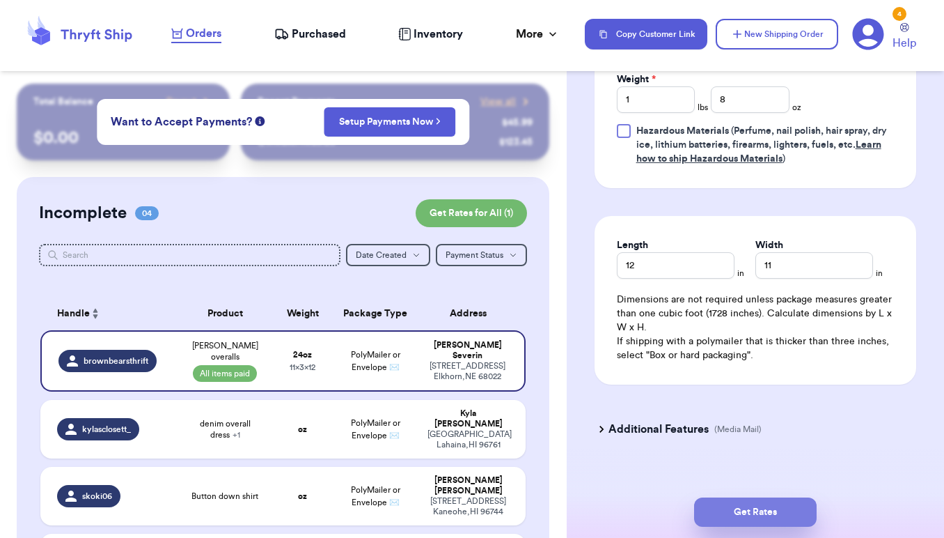
click at [761, 518] on button "Get Rates" at bounding box center [755, 511] width 123 height 29
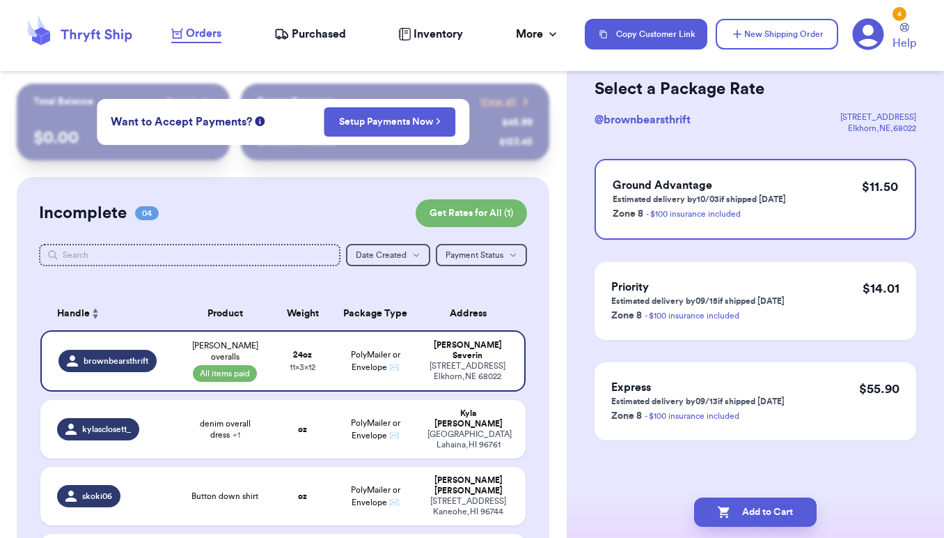
scroll to position [0, 0]
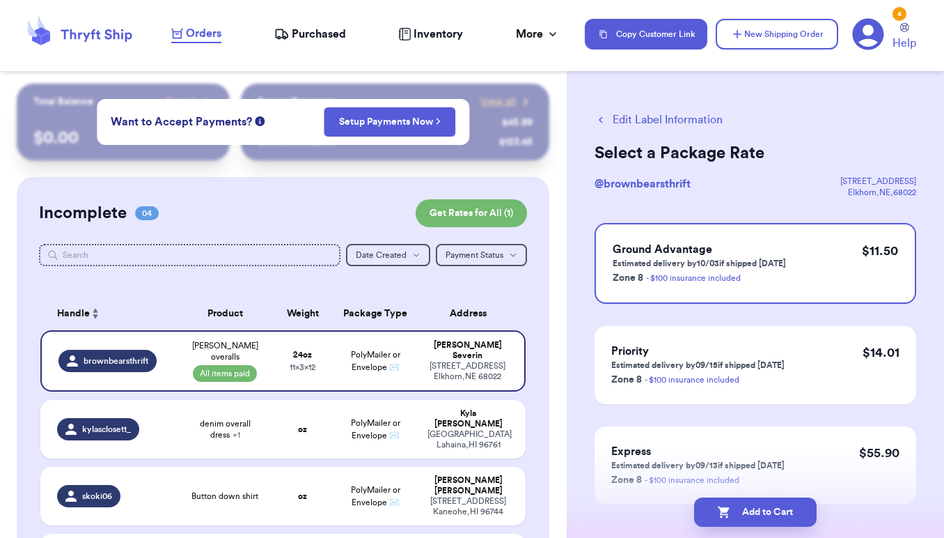
click at [600, 118] on icon "button" at bounding box center [601, 120] width 4 height 6
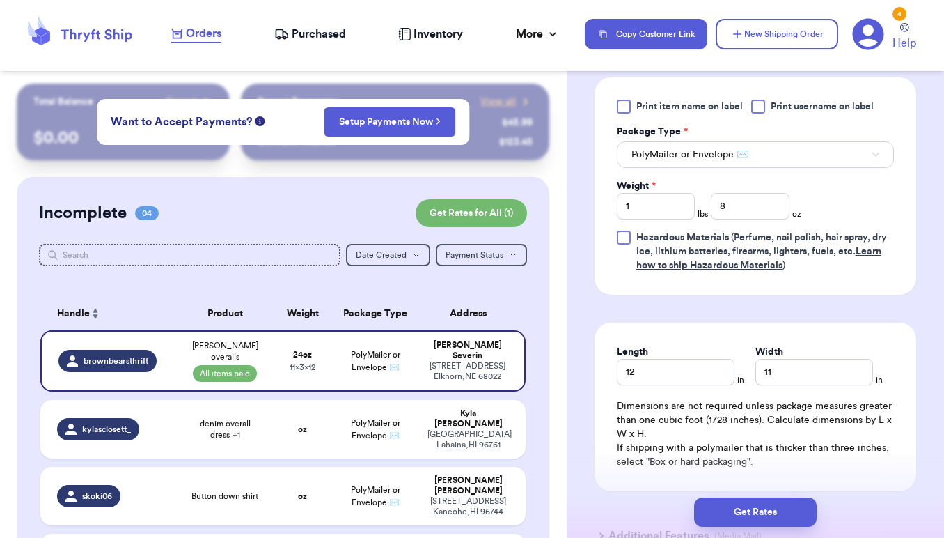
scroll to position [669, 0]
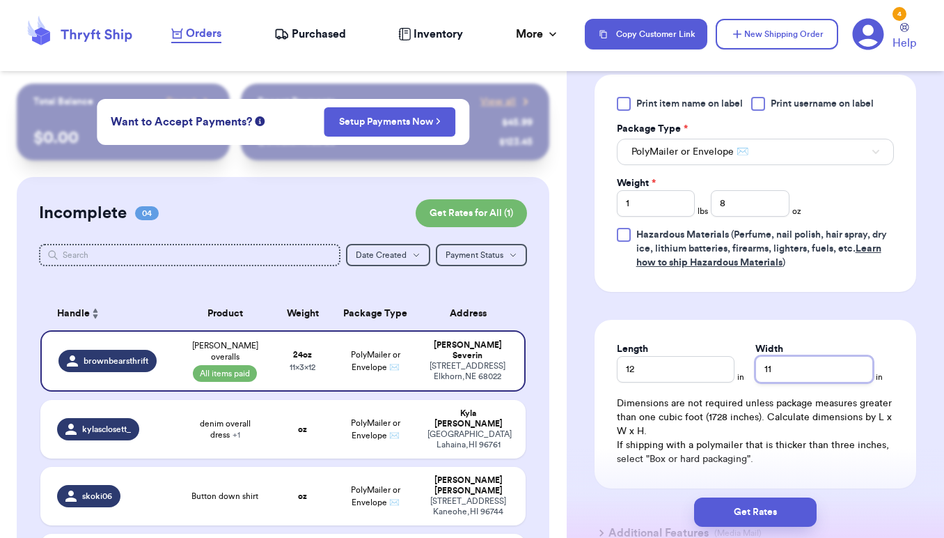
click at [793, 364] on input "11" at bounding box center [815, 369] width 118 height 26
click at [793, 367] on input "11" at bounding box center [815, 369] width 118 height 26
click at [770, 513] on button "Get Rates" at bounding box center [755, 511] width 123 height 29
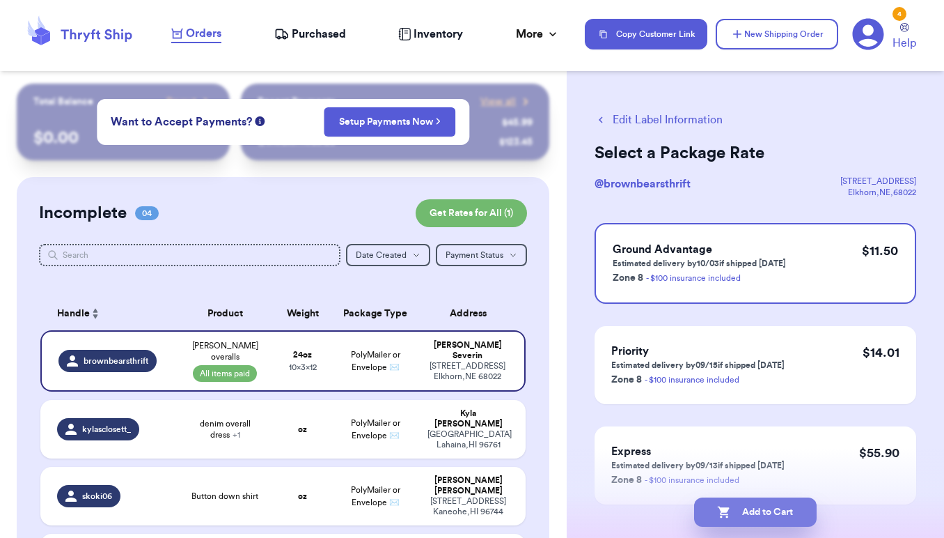
click at [759, 520] on button "Add to Cart" at bounding box center [755, 511] width 123 height 29
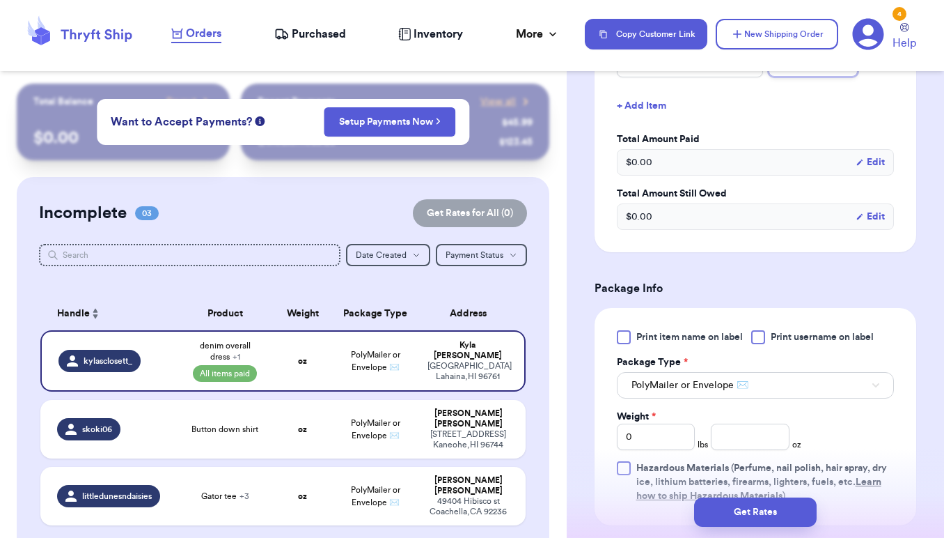
scroll to position [496, 0]
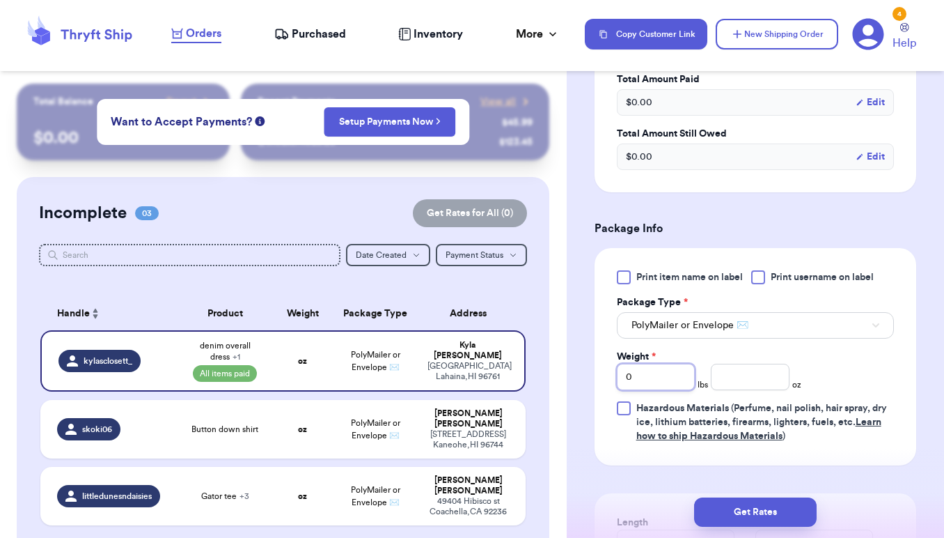
click at [667, 378] on input "0" at bounding box center [656, 377] width 79 height 26
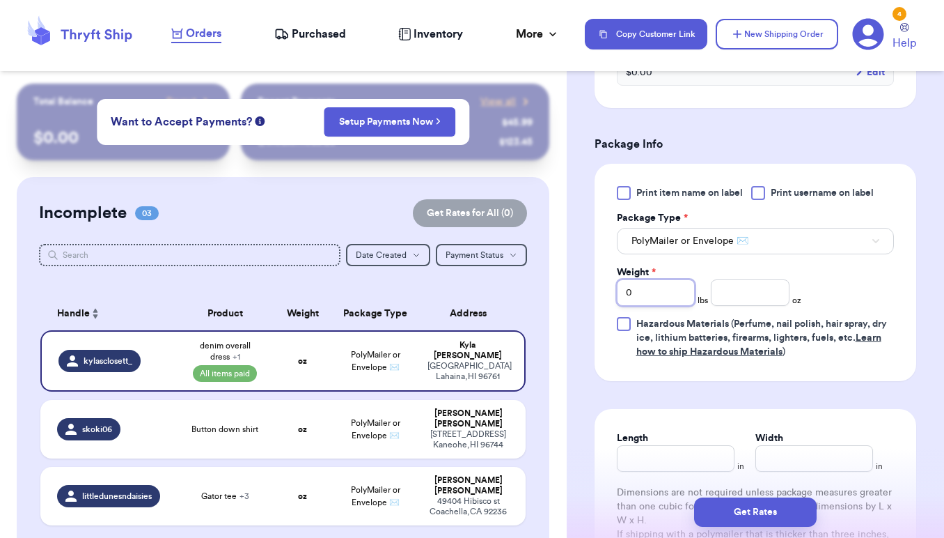
scroll to position [678, 0]
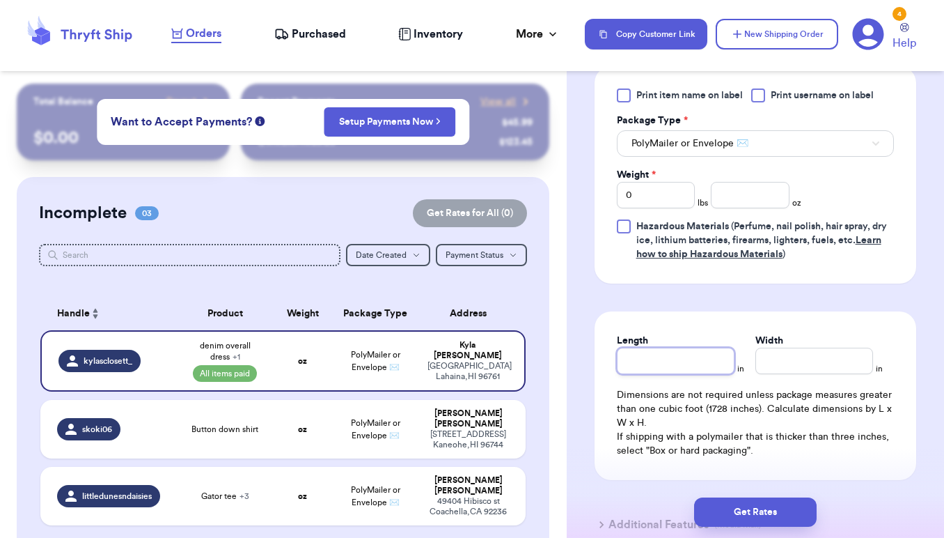
click at [695, 368] on input "Length" at bounding box center [676, 361] width 118 height 26
click at [804, 366] on input "Width *" at bounding box center [815, 361] width 118 height 26
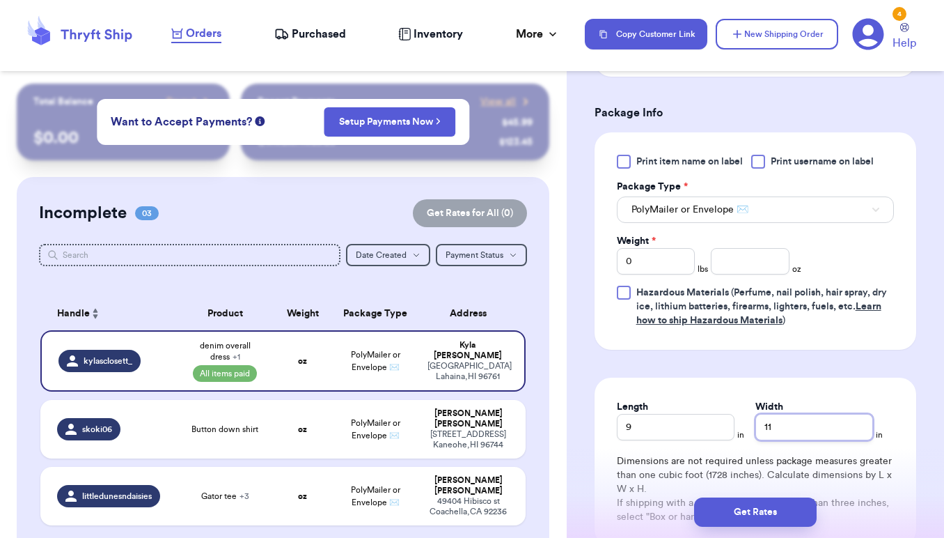
scroll to position [570, 0]
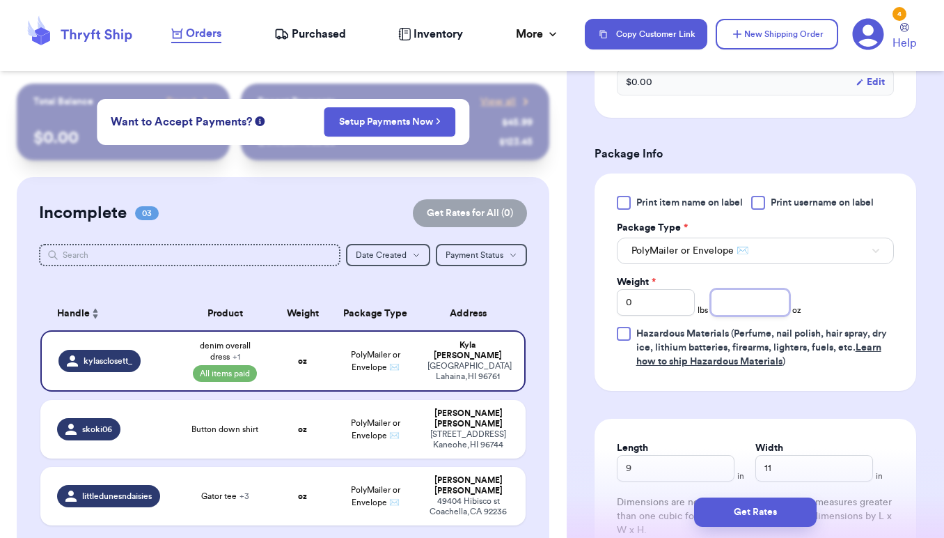
click at [747, 300] on input "number" at bounding box center [750, 302] width 79 height 26
click at [747, 515] on button "Get Rates" at bounding box center [755, 511] width 123 height 29
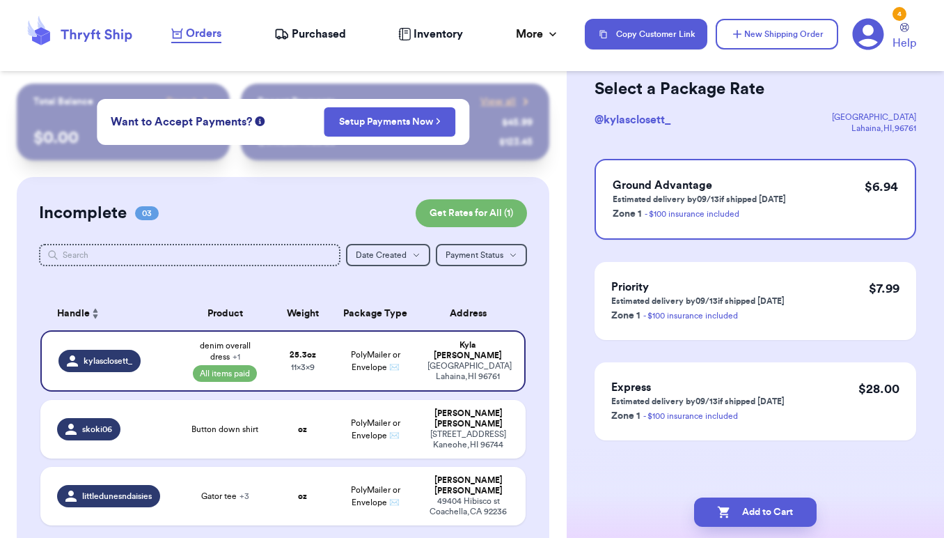
scroll to position [0, 0]
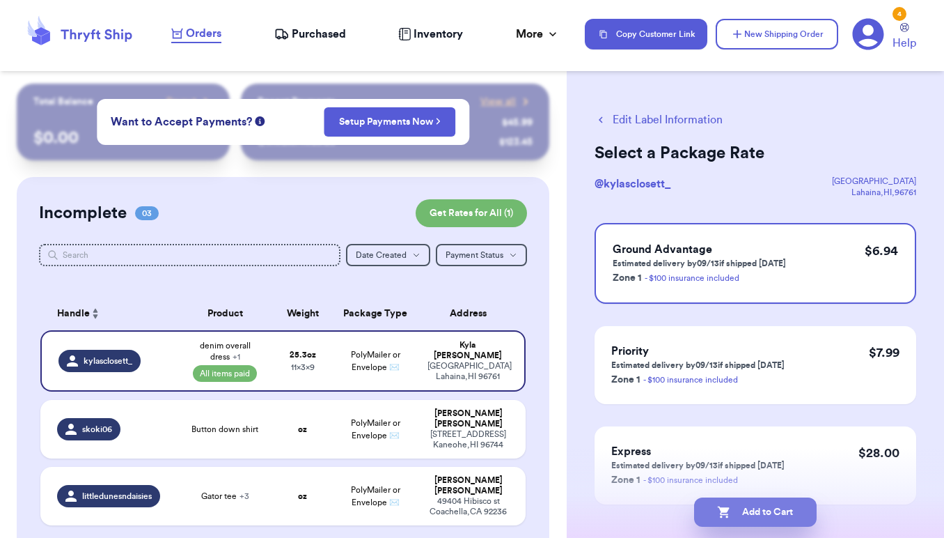
click at [781, 516] on button "Add to Cart" at bounding box center [755, 511] width 123 height 29
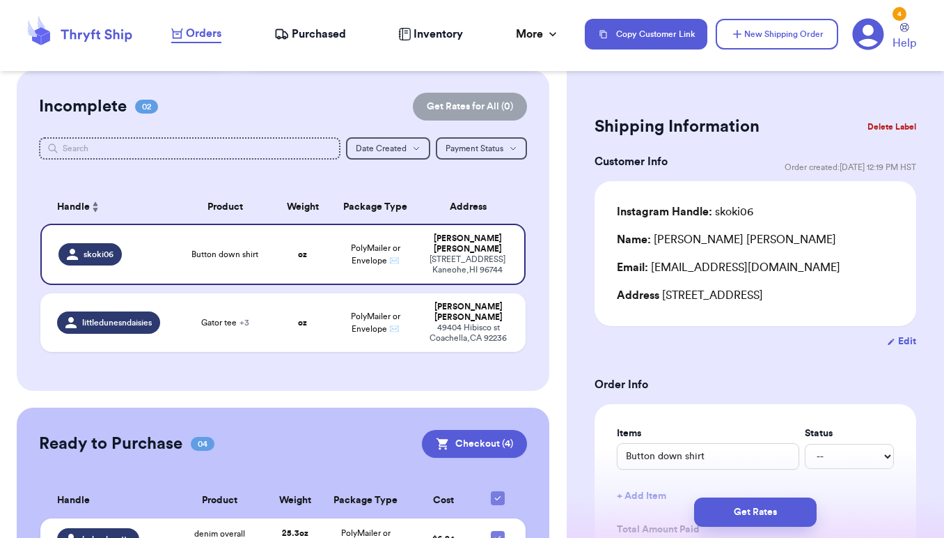
scroll to position [101, 0]
